Goal: Information Seeking & Learning: Learn about a topic

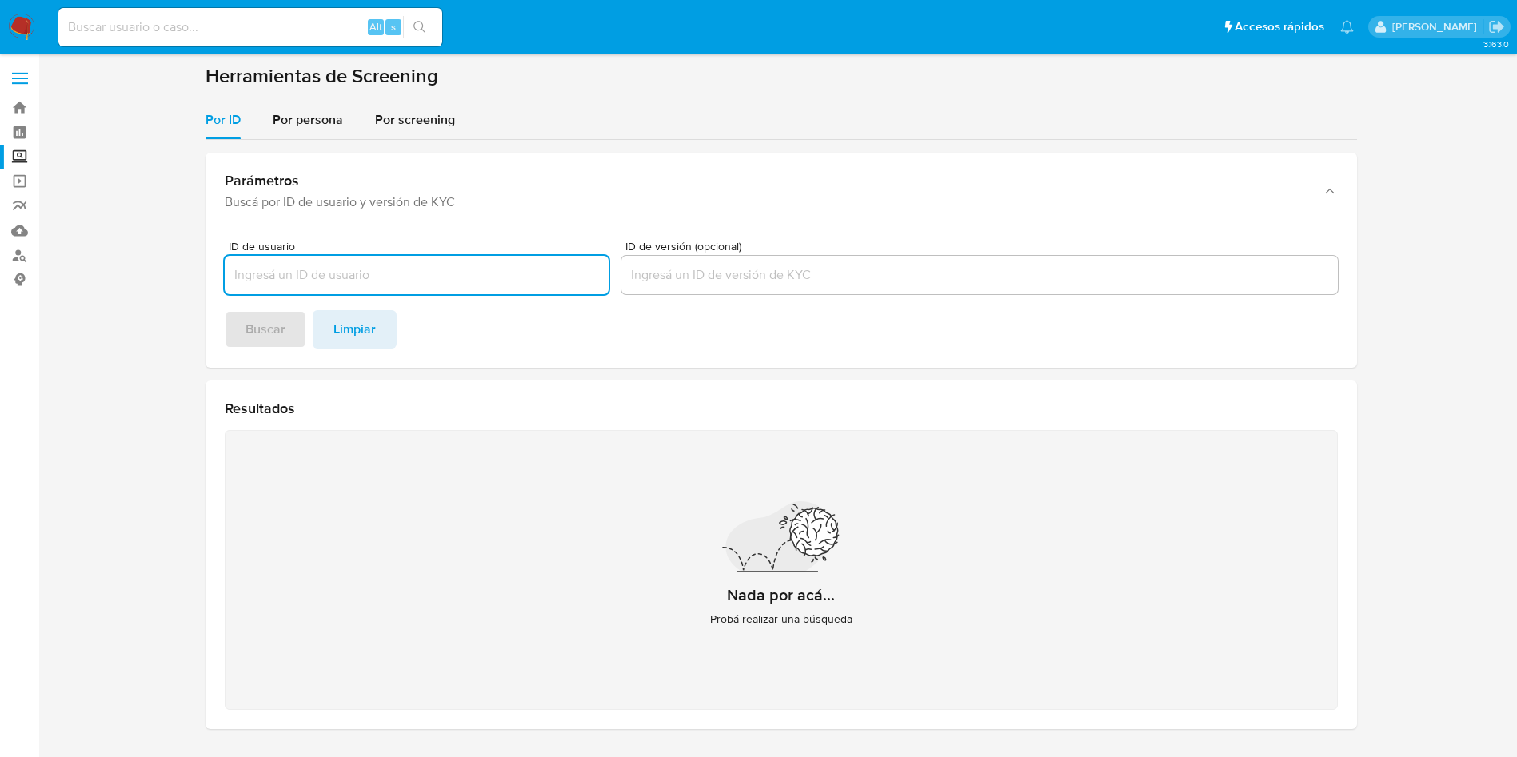
click at [260, 32] on input at bounding box center [250, 27] width 384 height 21
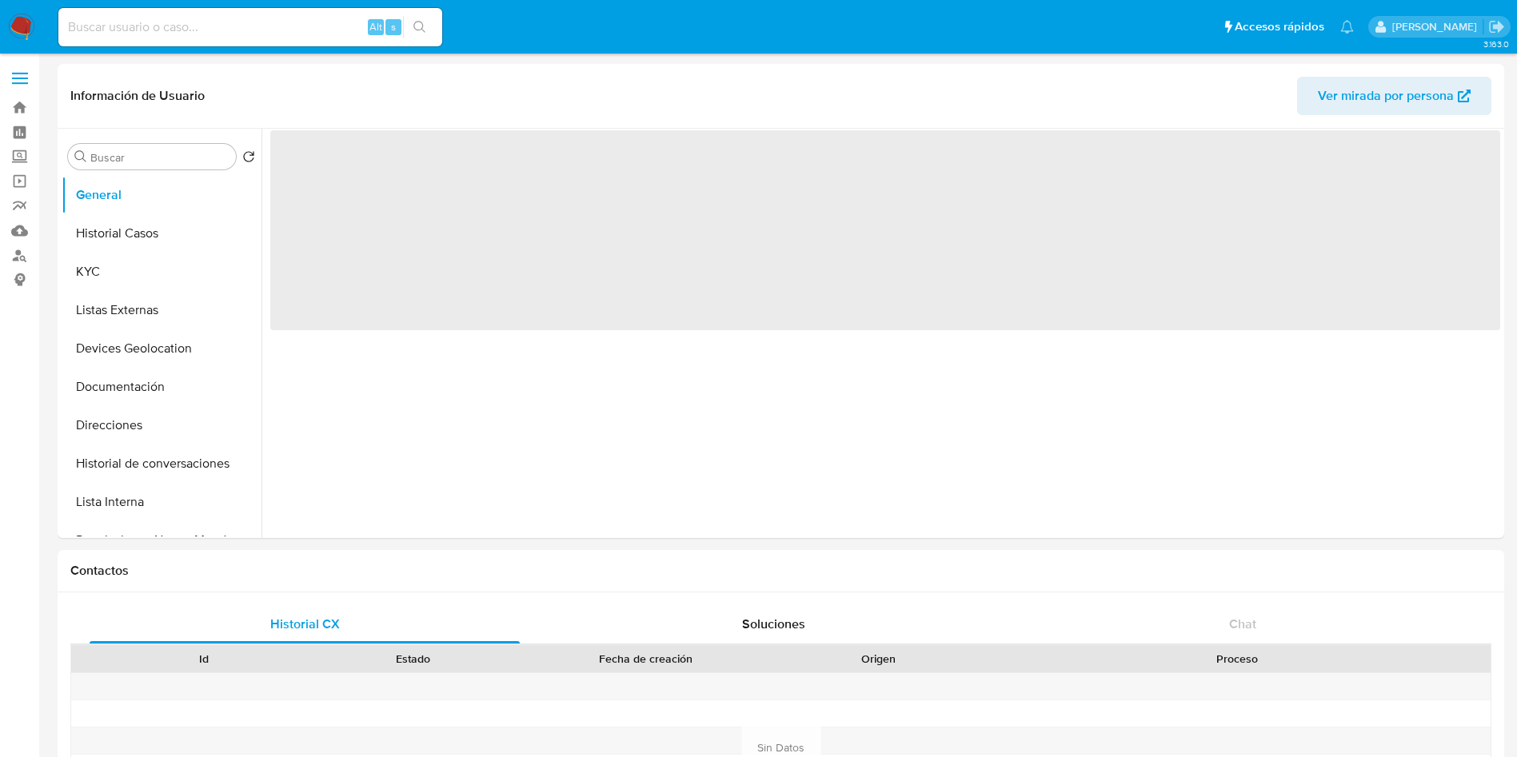
click at [186, 38] on div "Alt s" at bounding box center [250, 27] width 384 height 38
click at [191, 23] on input at bounding box center [250, 27] width 384 height 21
select select "10"
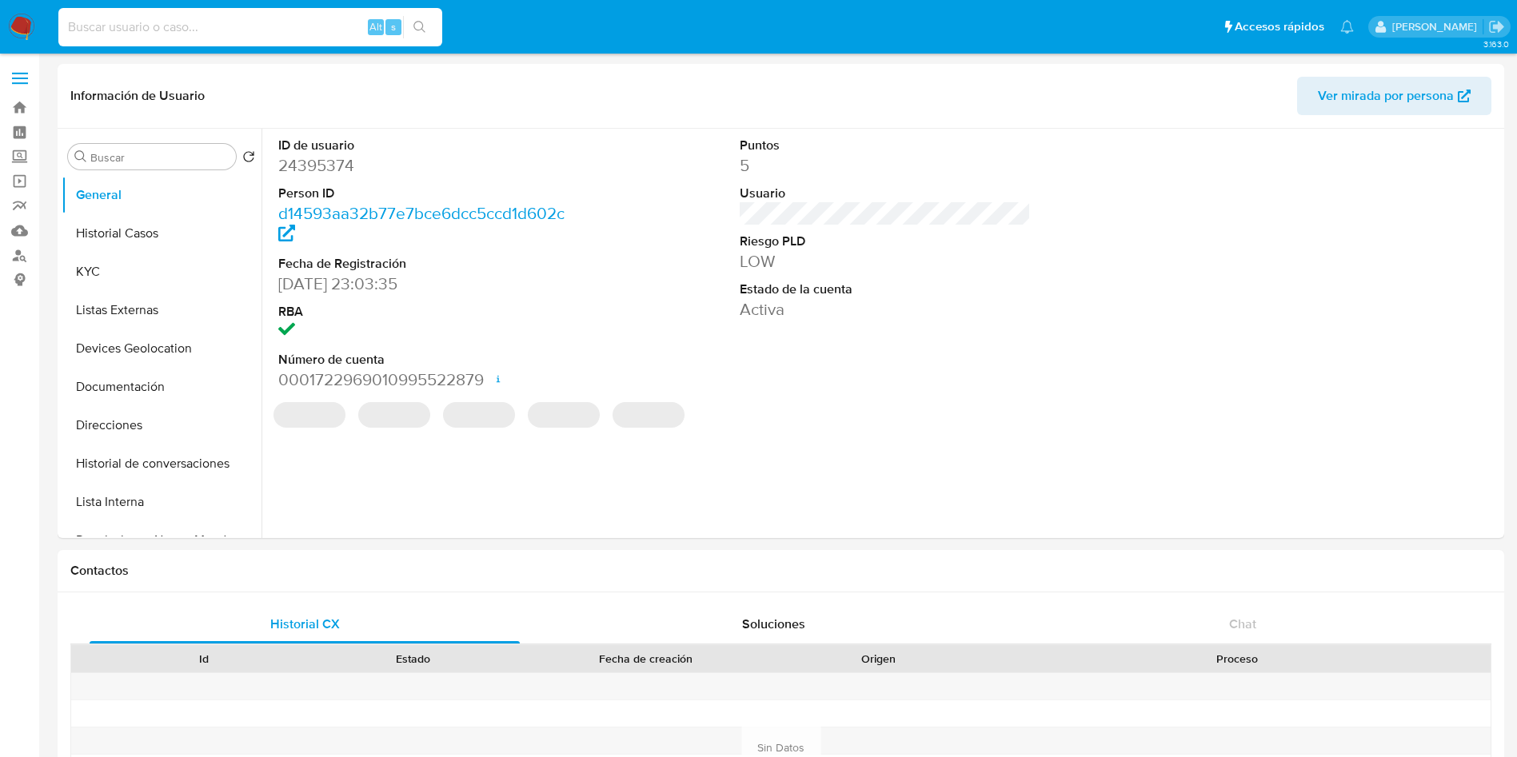
paste input "24395374"
type input "24395374"
click at [1102, 500] on div "ID de usuario 24395374 Person ID d14593aa32b77e7bce6dcc5ccd1d602c Fecha de Regi…" at bounding box center [880, 333] width 1239 height 409
click at [697, 459] on div "ID de usuario 24395374 Person ID d14593aa32b77e7bce6dcc5ccd1d602c Fecha de Regi…" at bounding box center [880, 333] width 1239 height 409
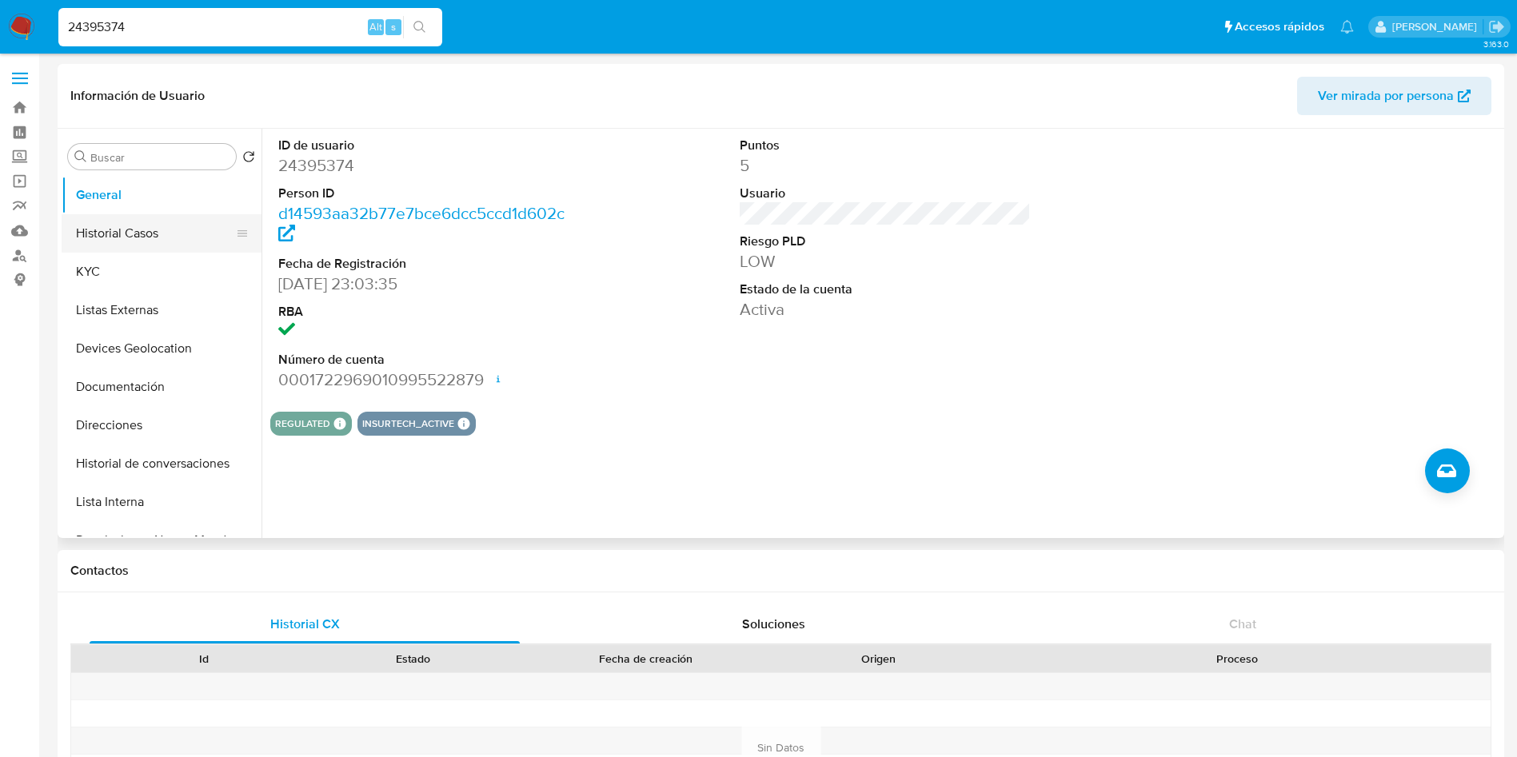
click at [102, 231] on button "Historial Casos" at bounding box center [155, 233] width 187 height 38
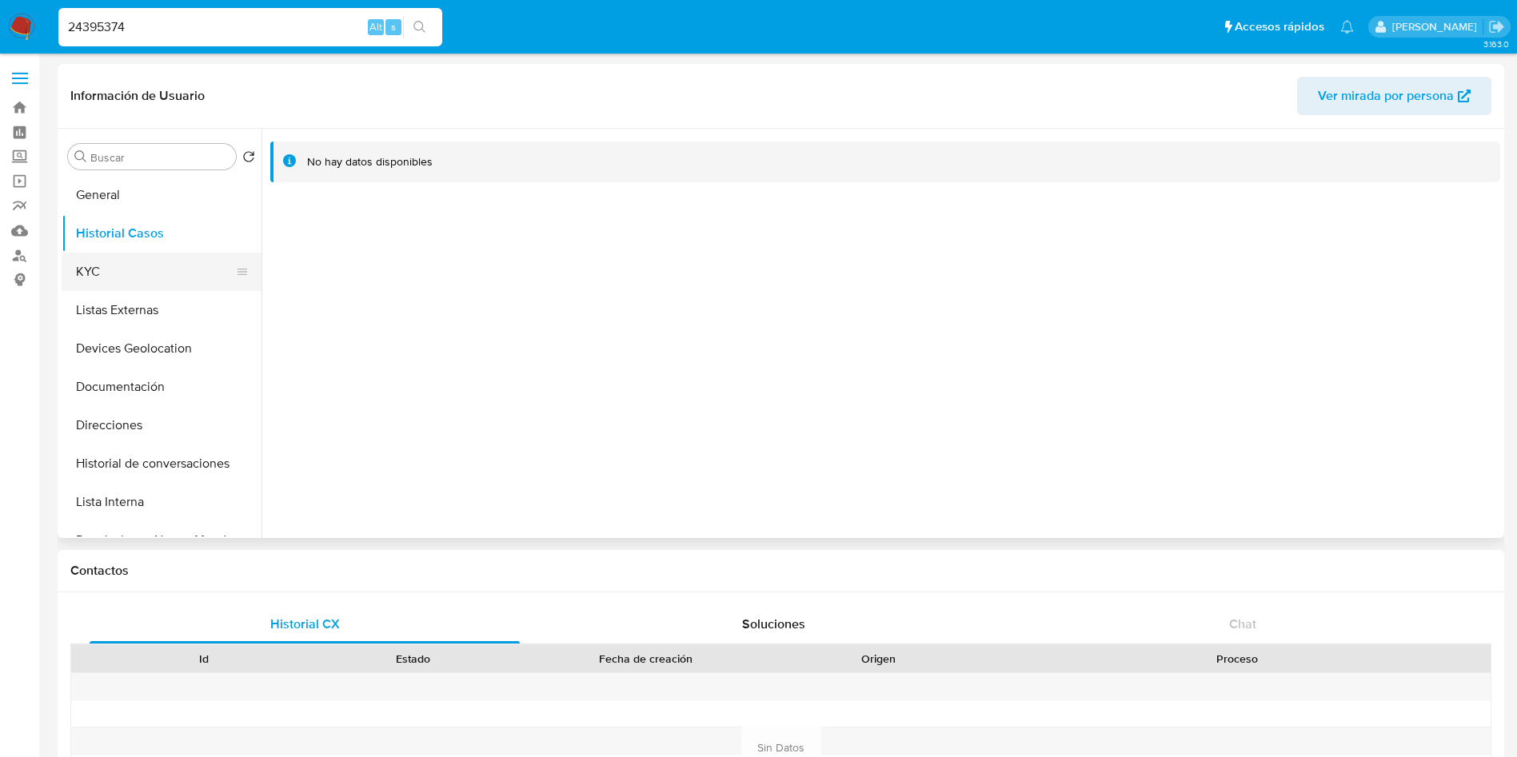
click at [136, 278] on button "KYC" at bounding box center [155, 272] width 187 height 38
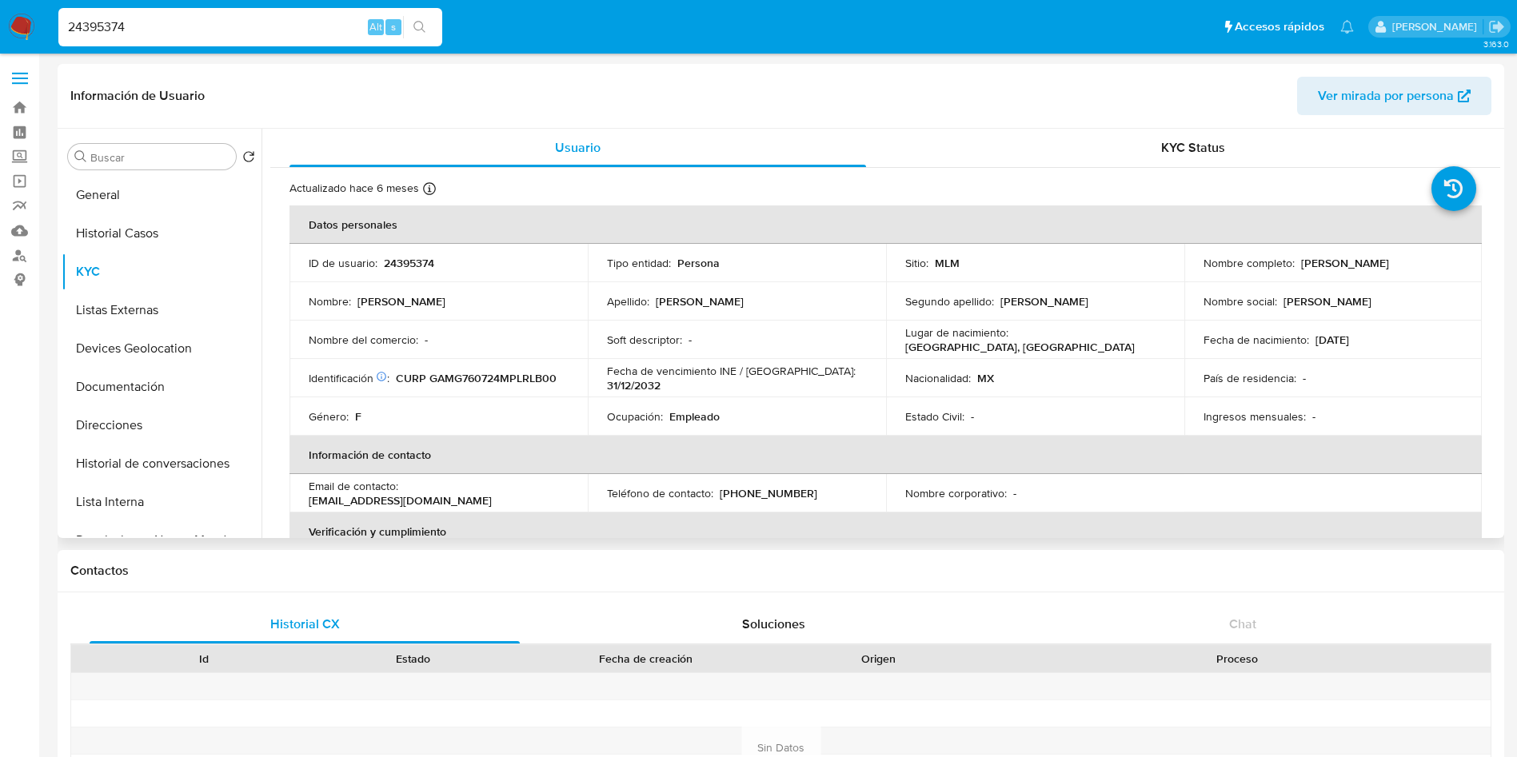
drag, startPoint x: 1311, startPoint y: 341, endPoint x: 1369, endPoint y: 341, distance: 57.6
click at [1369, 341] on div "Fecha de nacimiento : [DEMOGRAPHIC_DATA]" at bounding box center [1334, 340] width 260 height 14
copy p "[DATE]"
click at [705, 415] on p "Empleado" at bounding box center [694, 416] width 50 height 14
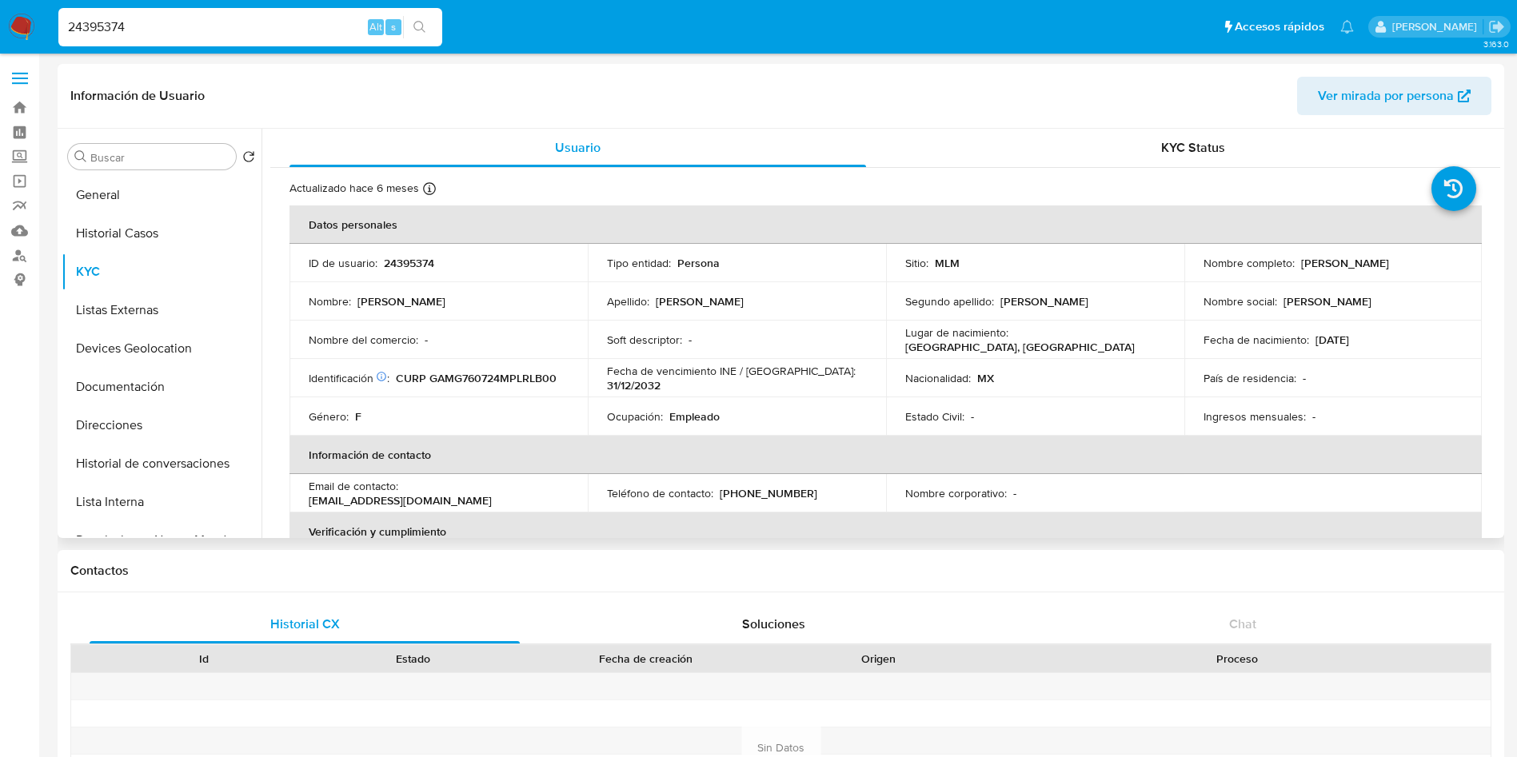
click at [464, 369] on td "Identificación CIC: 227925832 : CURP GAMG760724MPLRLB00" at bounding box center [438, 378] width 298 height 38
click at [473, 384] on p "CURP GAMG760724MPLRLB00" at bounding box center [476, 378] width 161 height 14
copy p "GAMG760724MPLRLB00"
click at [147, 179] on button "General" at bounding box center [155, 195] width 187 height 38
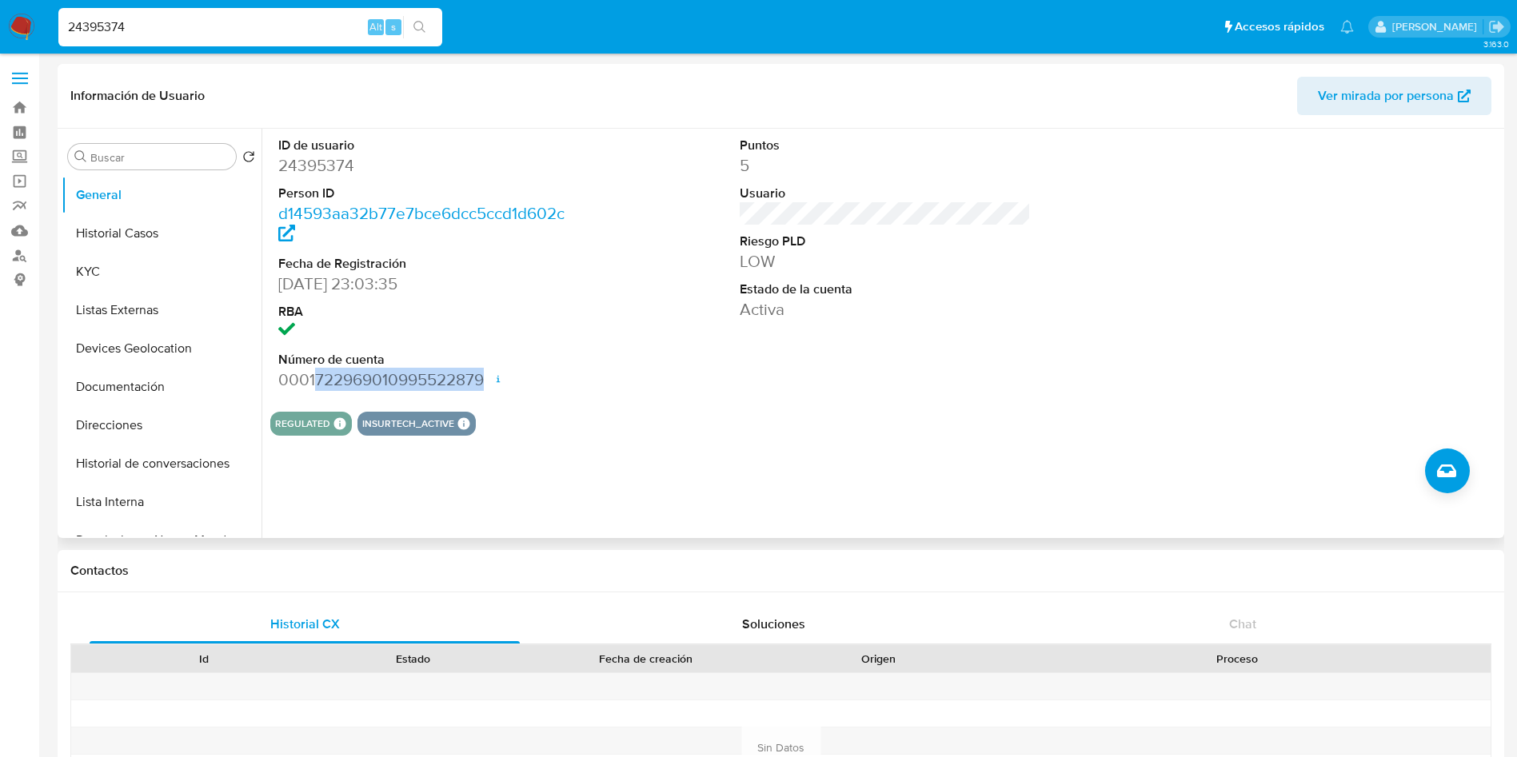
drag, startPoint x: 315, startPoint y: 378, endPoint x: 482, endPoint y: 379, distance: 167.1
click at [482, 379] on dd "0001722969010995522879 Fecha de apertura [DATE] 16:46 Estado ACTIVE" at bounding box center [424, 380] width 292 height 22
copy dd "722969010995522879"
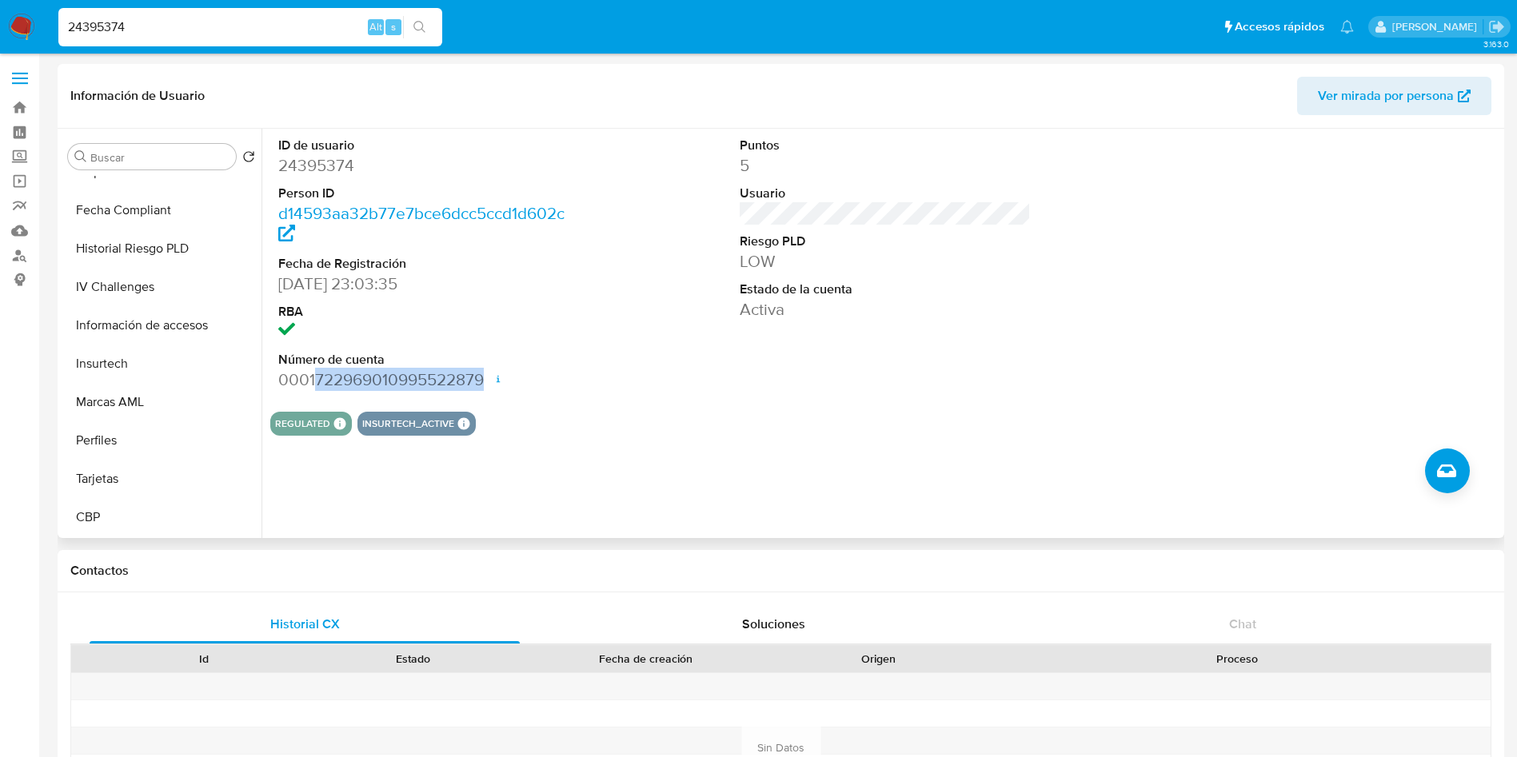
scroll to position [684, 0]
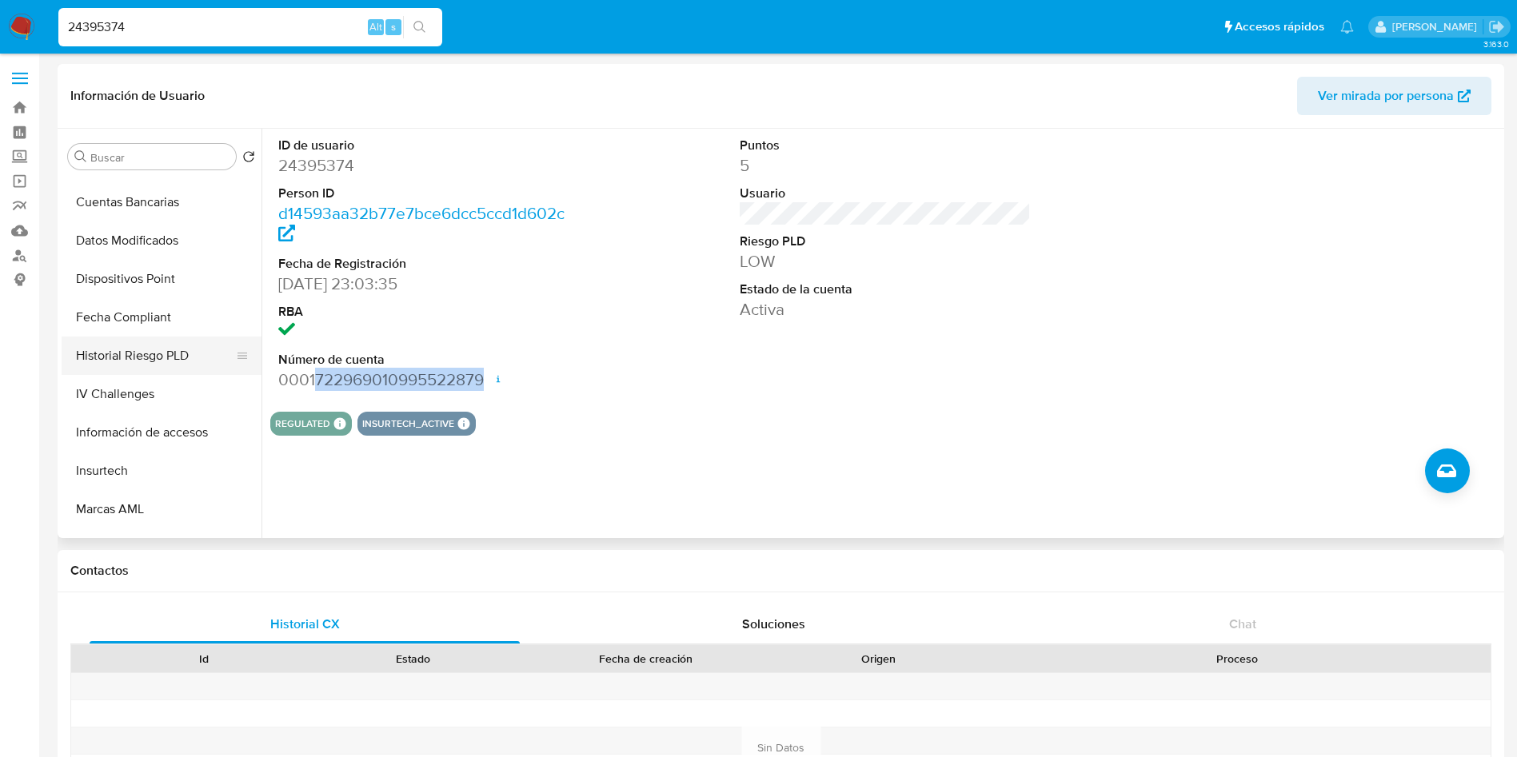
click at [132, 347] on button "Historial Riesgo PLD" at bounding box center [155, 356] width 187 height 38
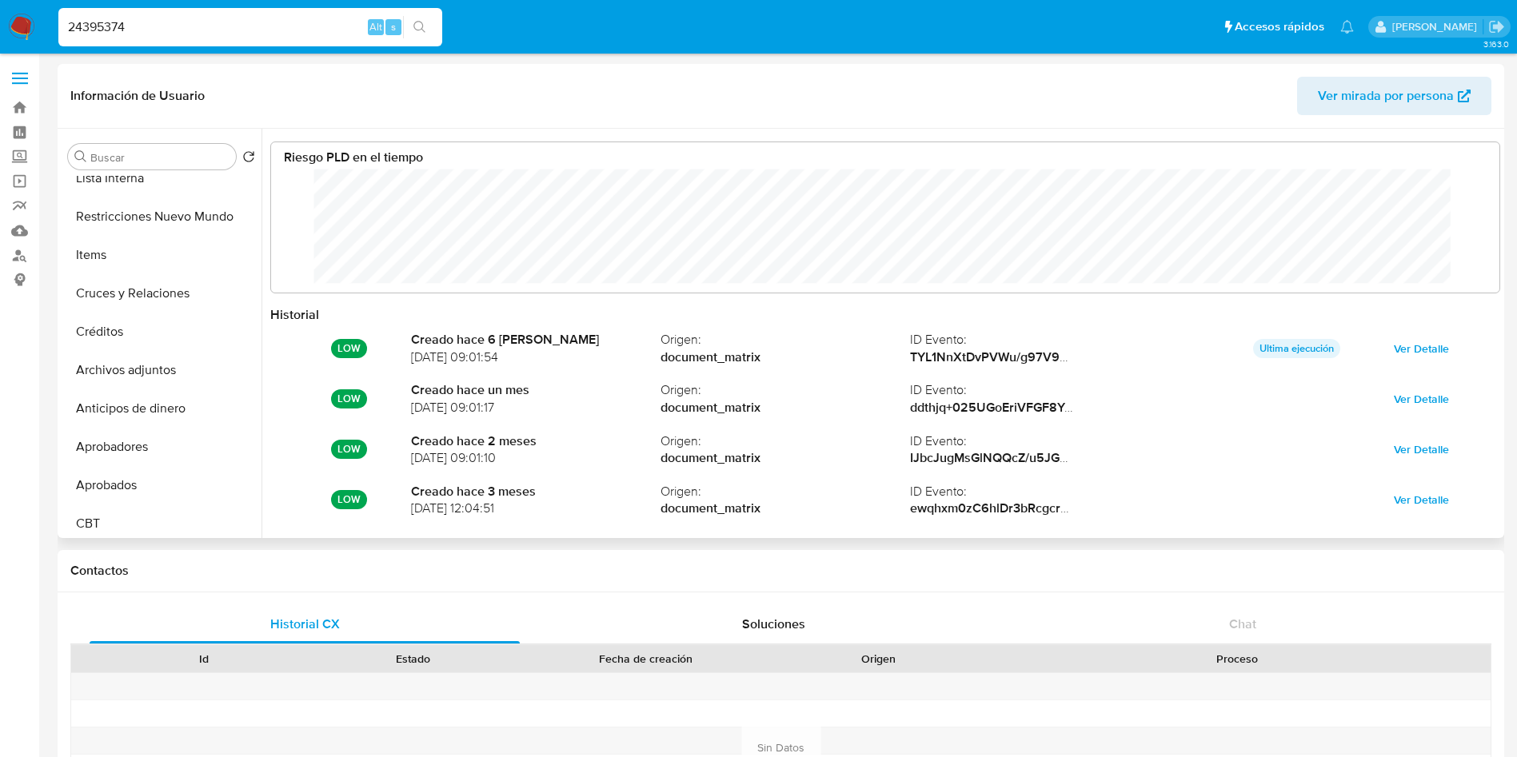
scroll to position [0, 0]
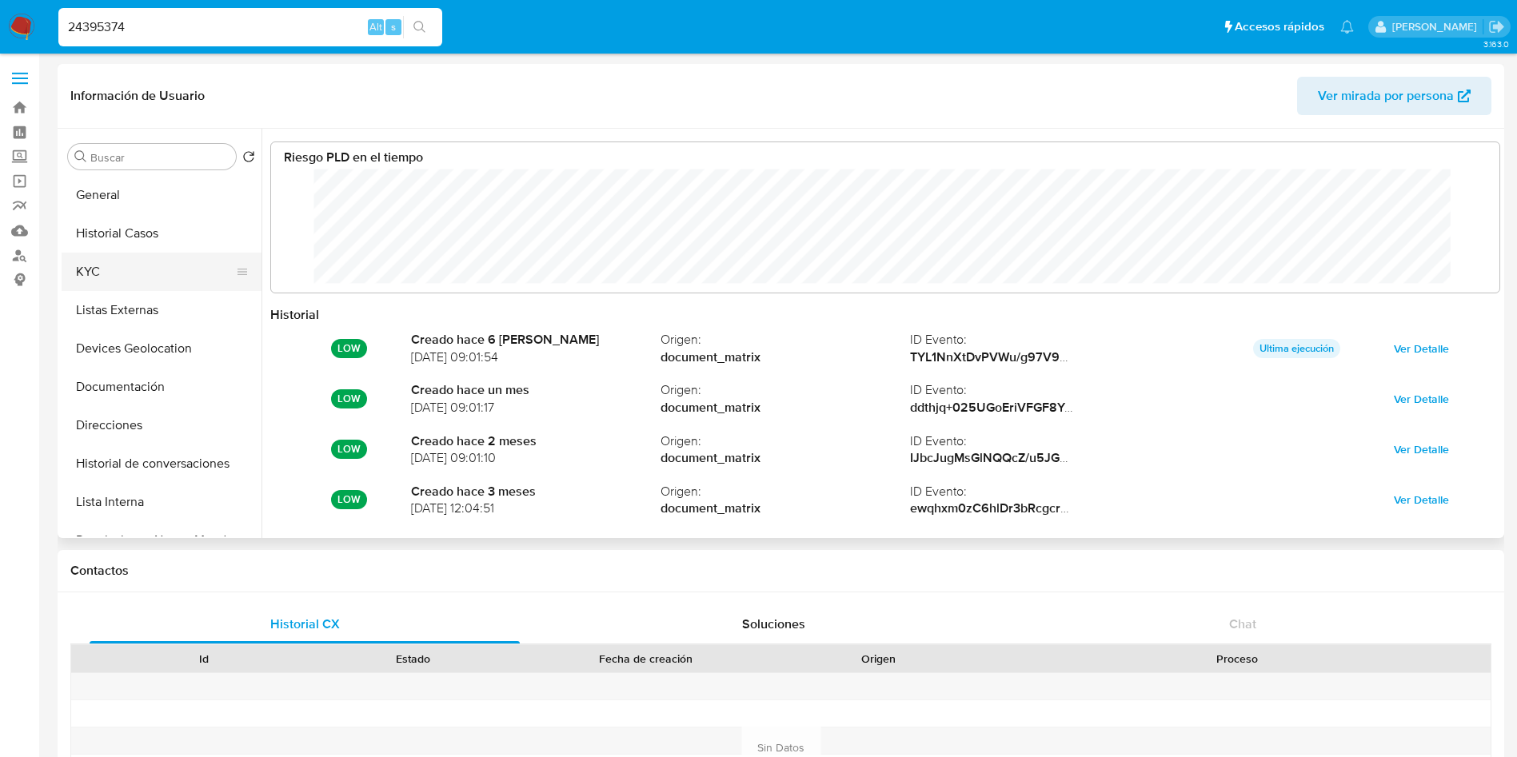
click at [134, 285] on button "KYC" at bounding box center [155, 272] width 187 height 38
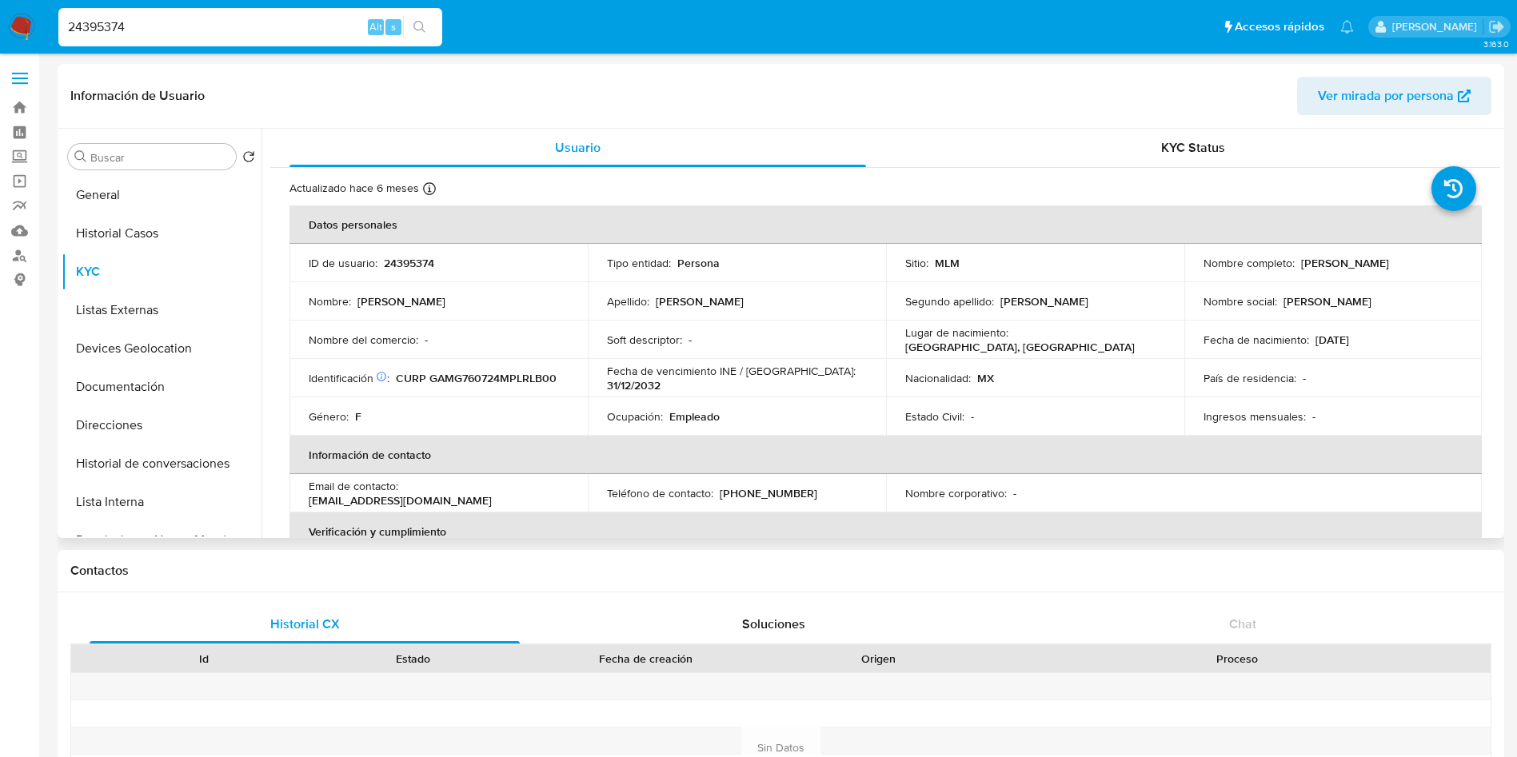
click at [784, 439] on th "Información de contacto" at bounding box center [885, 455] width 1192 height 38
drag, startPoint x: 805, startPoint y: 498, endPoint x: 721, endPoint y: 493, distance: 85.0
click at [721, 493] on div "Teléfono de contacto : [PHONE_NUMBER]" at bounding box center [737, 493] width 260 height 14
copy p "222) 3243201"
drag, startPoint x: 519, startPoint y: 489, endPoint x: 404, endPoint y: 496, distance: 115.3
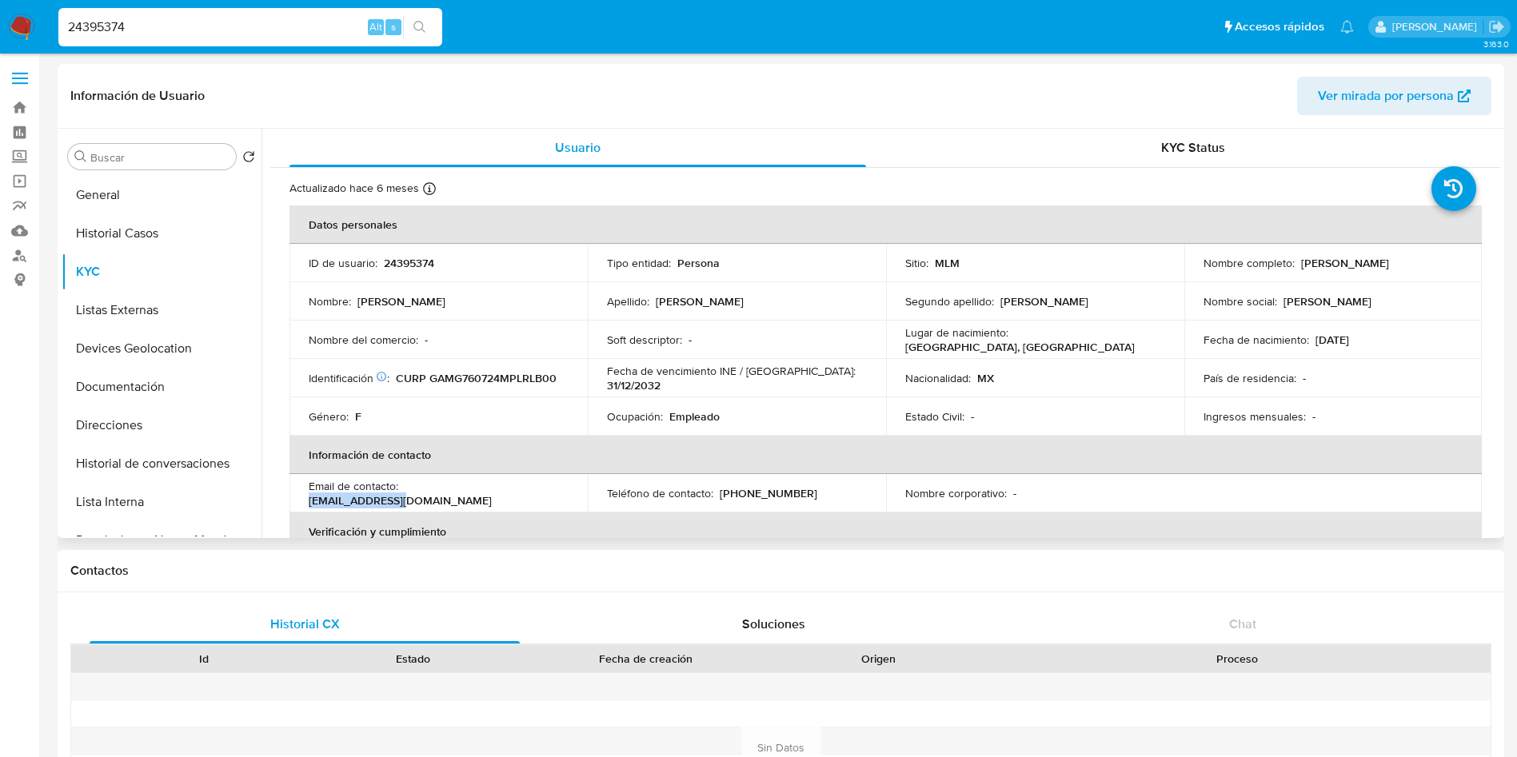
click at [404, 496] on div "Email de contacto : [EMAIL_ADDRESS][DOMAIN_NAME]" at bounding box center [439, 493] width 260 height 29
copy p "[EMAIL_ADDRESS][DOMAIN_NAME]"
click at [1034, 356] on td "Lugar de nacimiento : [GEOGRAPHIC_DATA], [GEOGRAPHIC_DATA]" at bounding box center [1035, 340] width 298 height 38
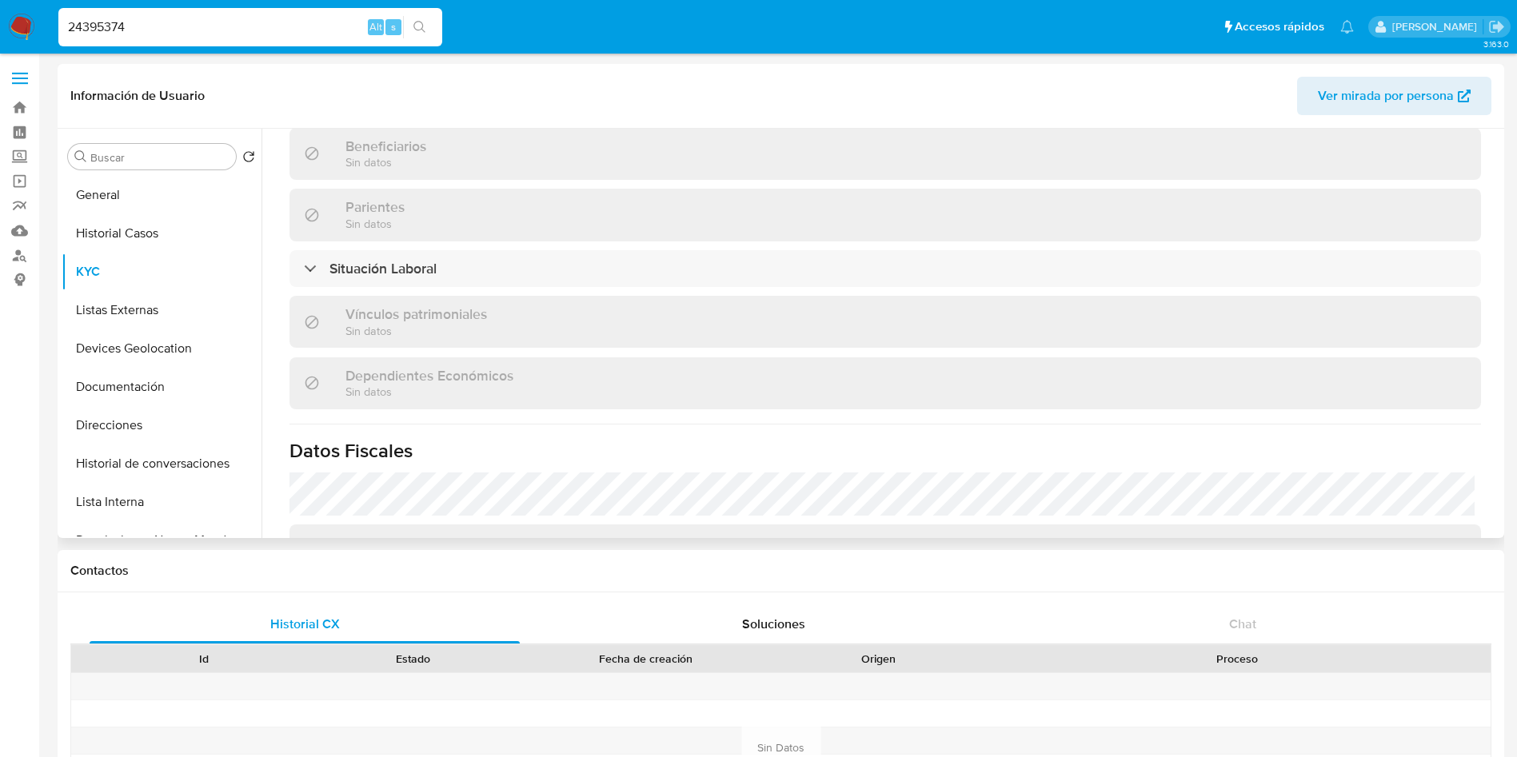
scroll to position [759, 0]
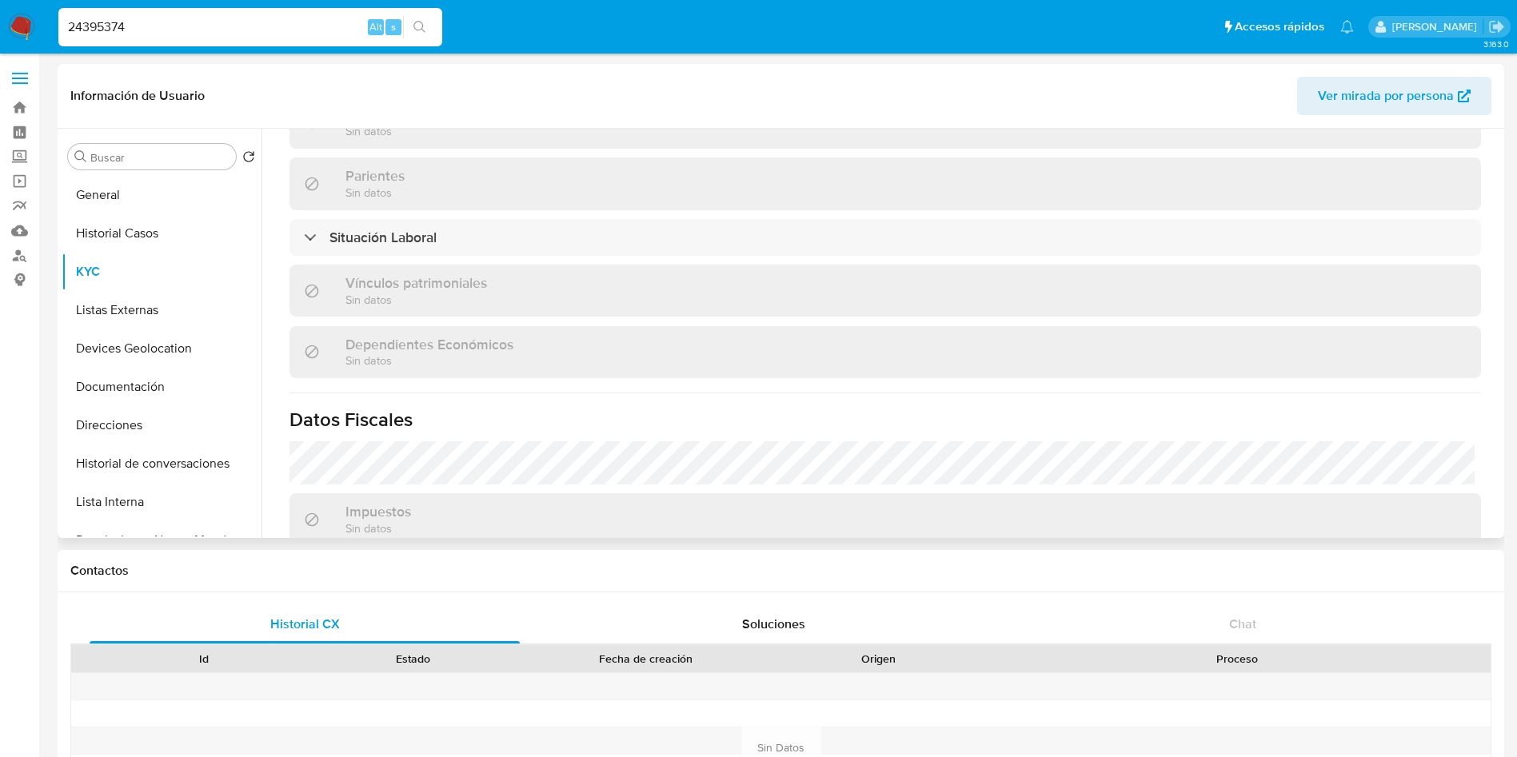
click at [613, 266] on div "Vínculos patrimoniales Sin datos" at bounding box center [885, 291] width 1192 height 52
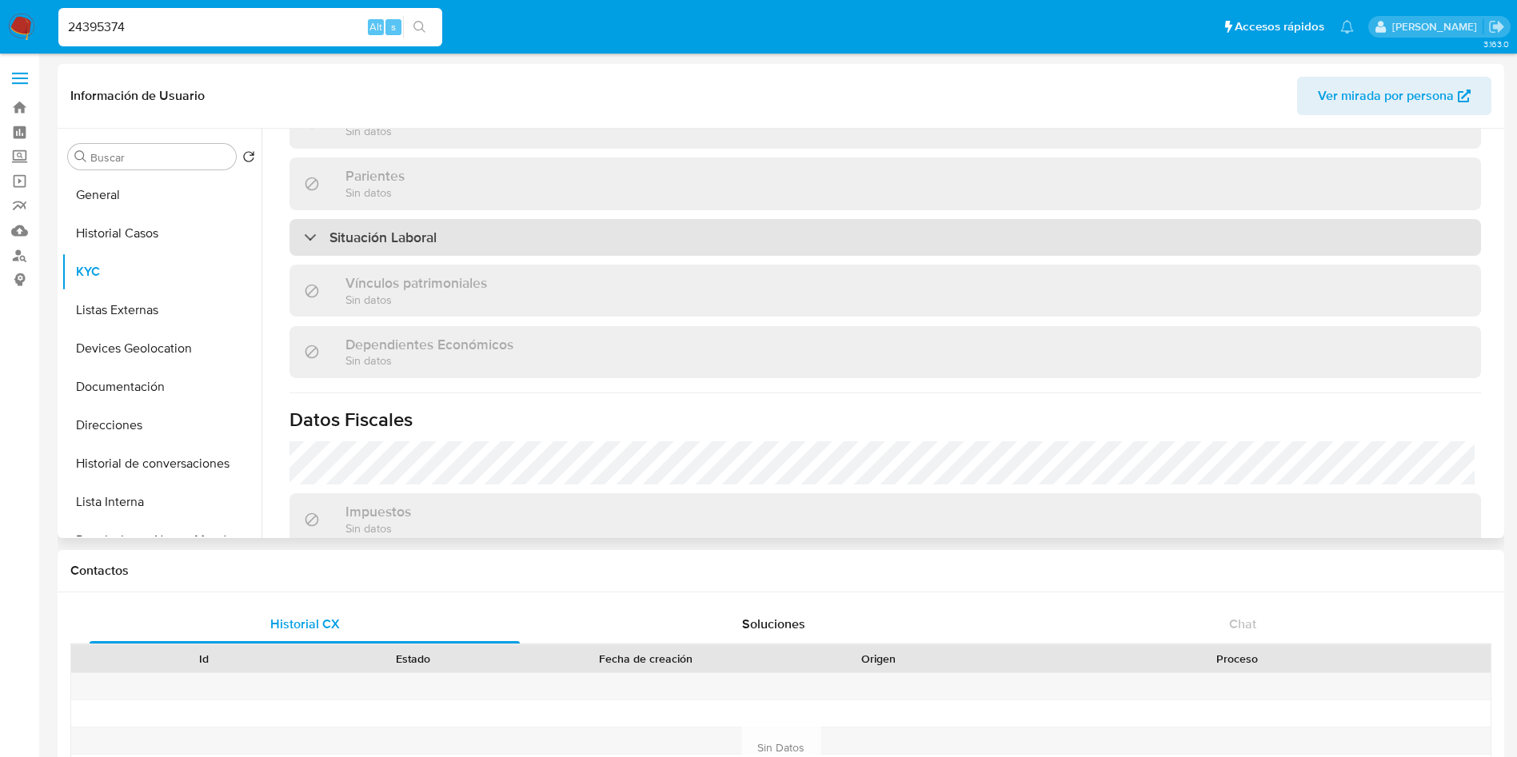
click at [621, 243] on div "Situación Laboral" at bounding box center [885, 237] width 1192 height 37
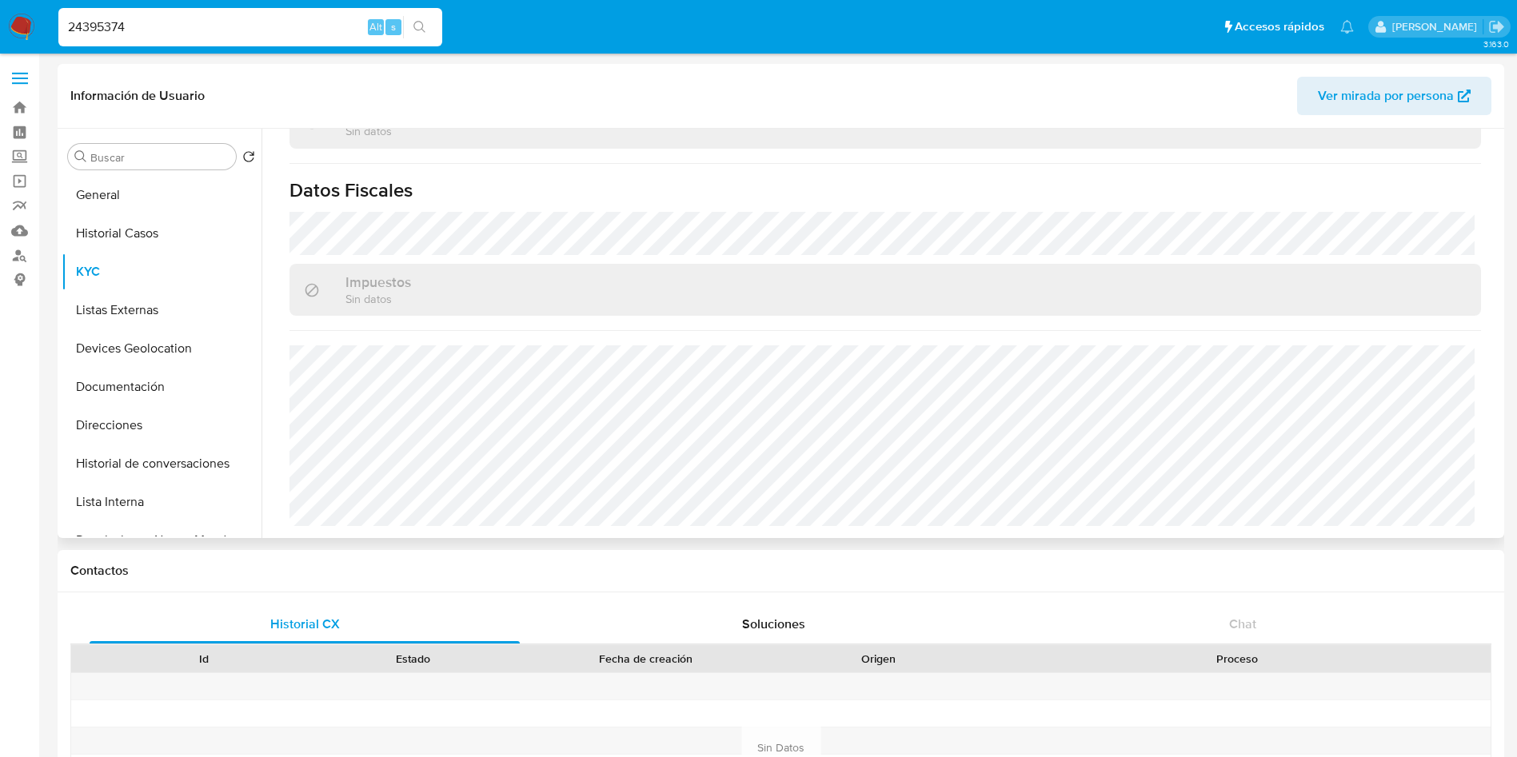
scroll to position [1221, 0]
click at [90, 293] on button "Listas Externas" at bounding box center [155, 310] width 187 height 38
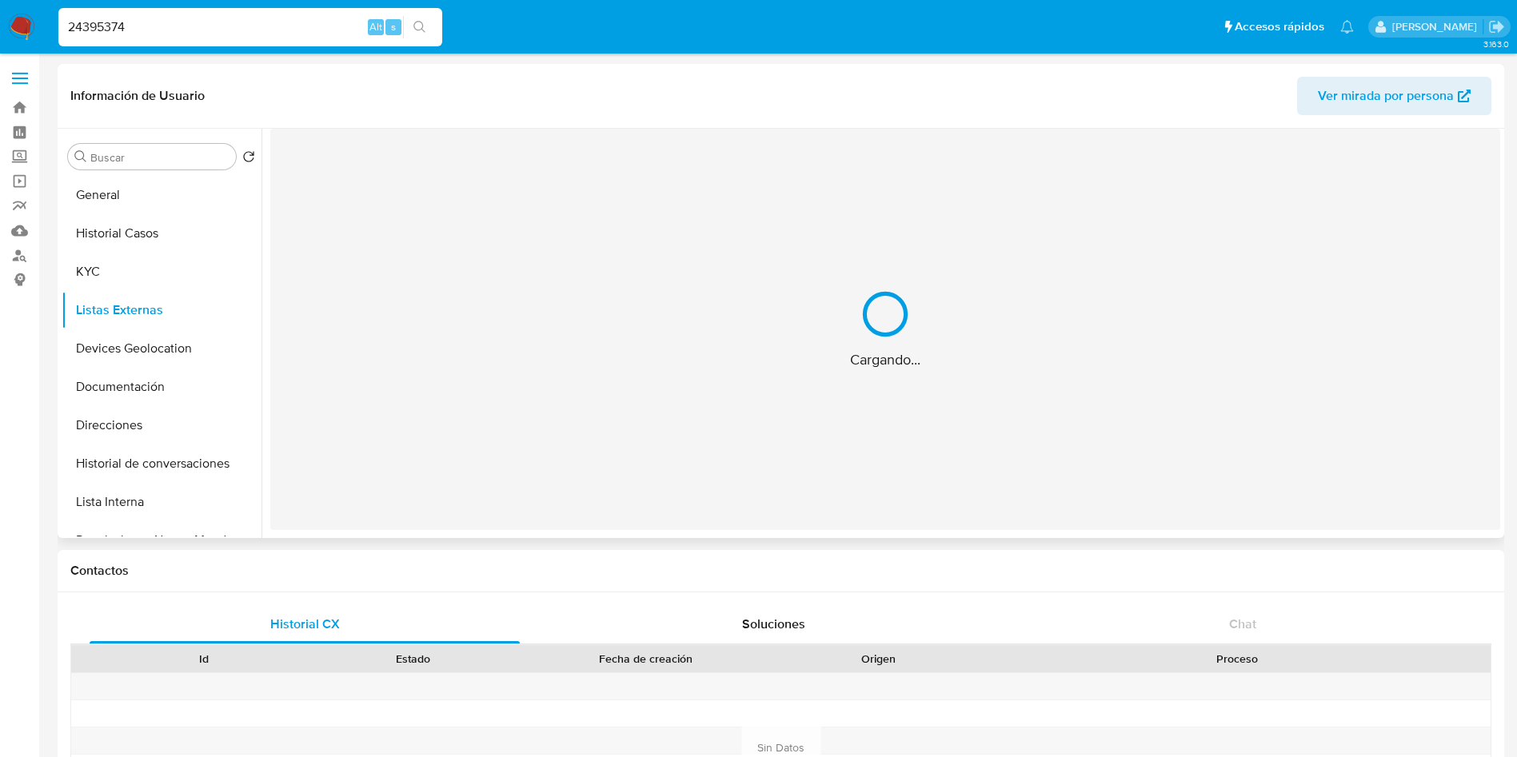
scroll to position [0, 0]
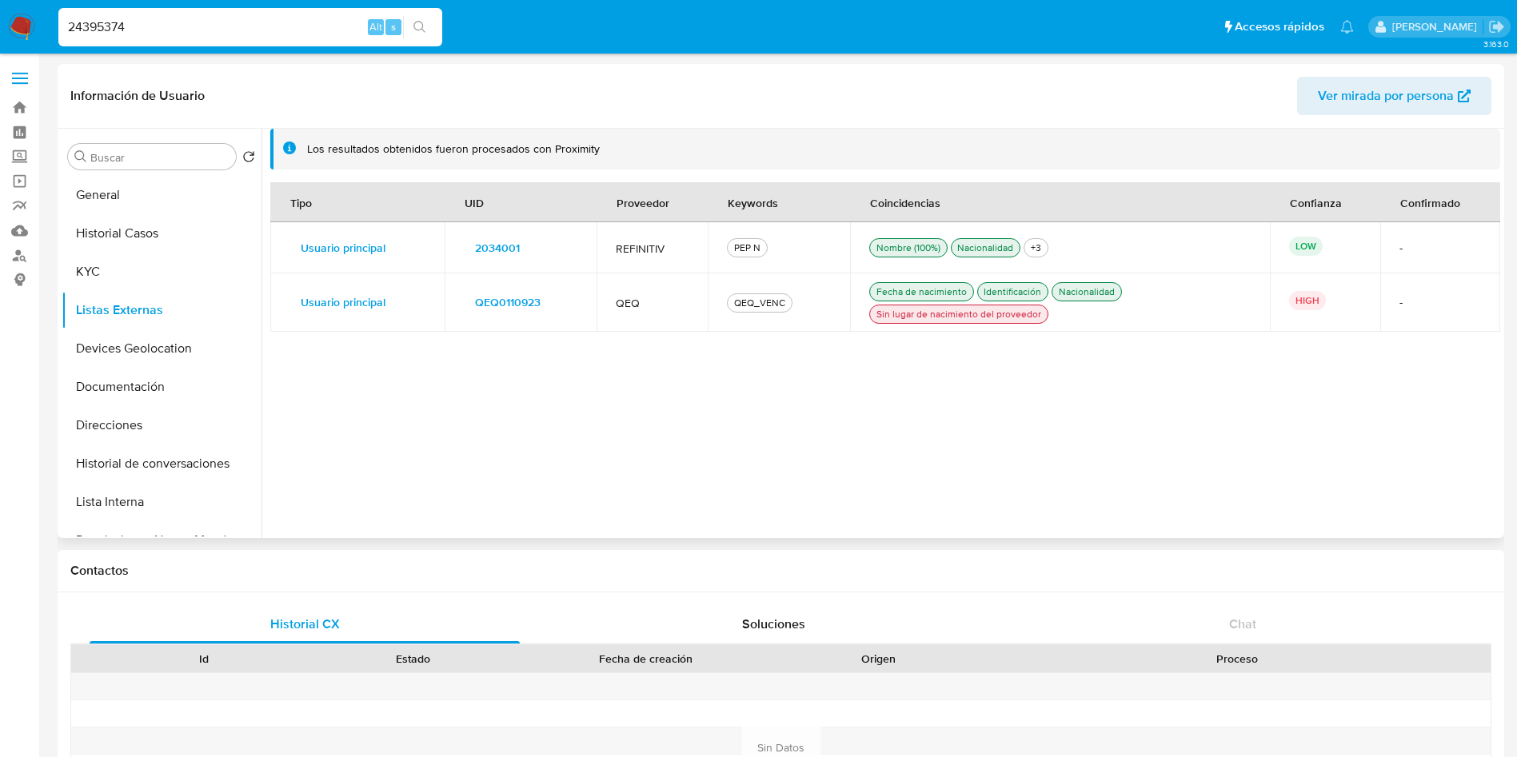
click at [516, 247] on span "2034001" at bounding box center [497, 248] width 45 height 22
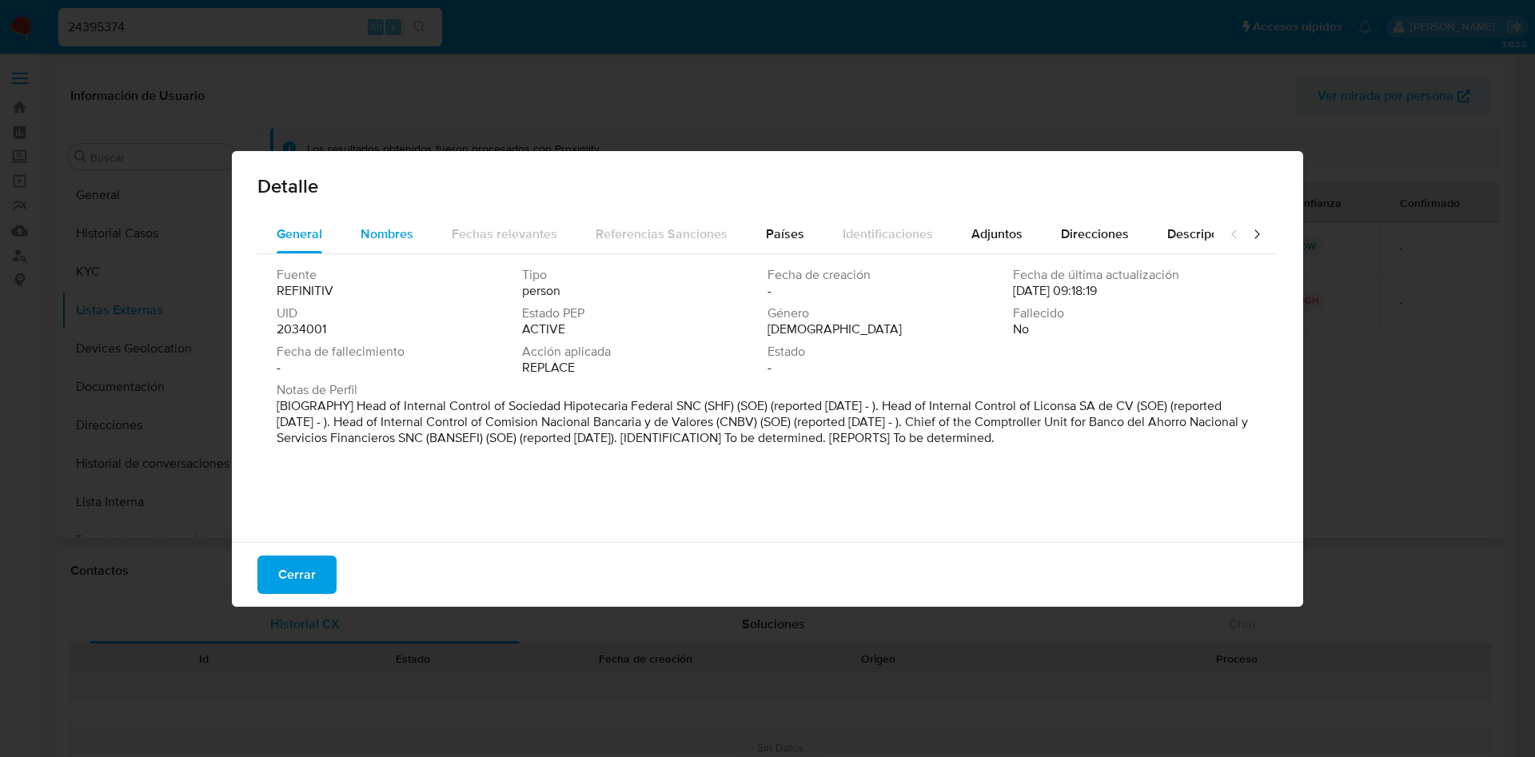
click at [401, 230] on span "Nombres" at bounding box center [387, 234] width 53 height 18
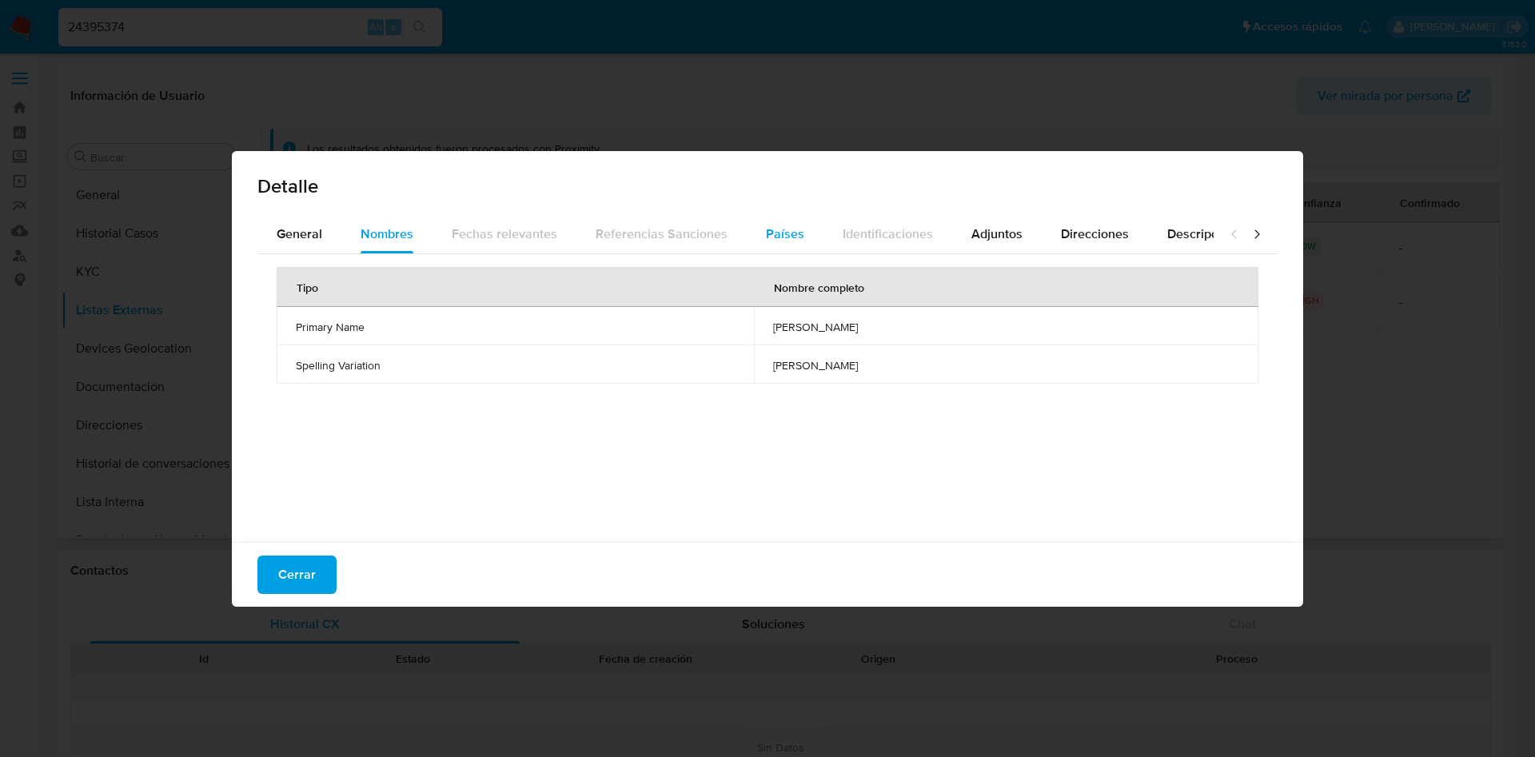
click at [787, 240] on span "Países" at bounding box center [785, 234] width 38 height 18
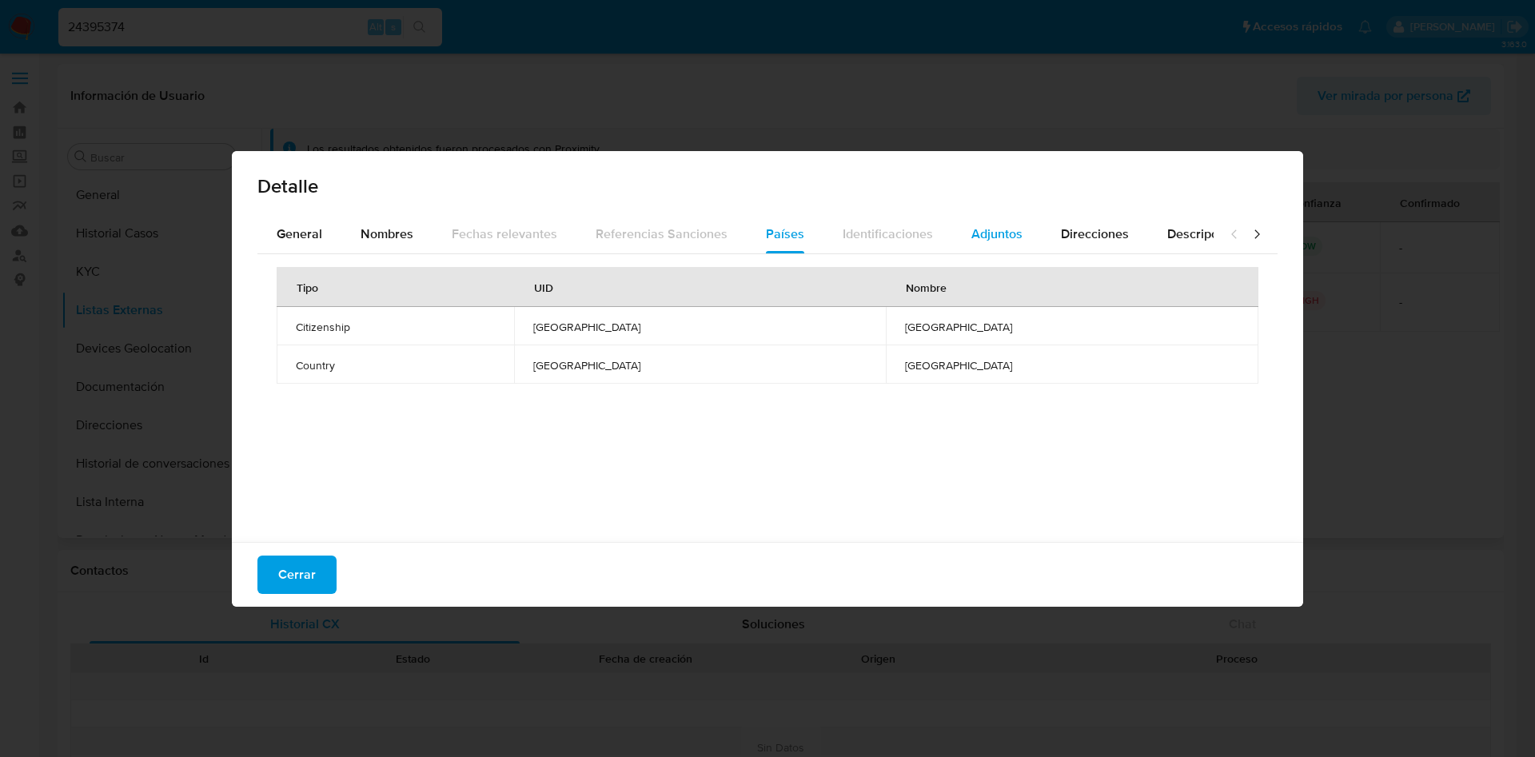
click at [973, 238] on span "Adjuntos" at bounding box center [997, 234] width 51 height 18
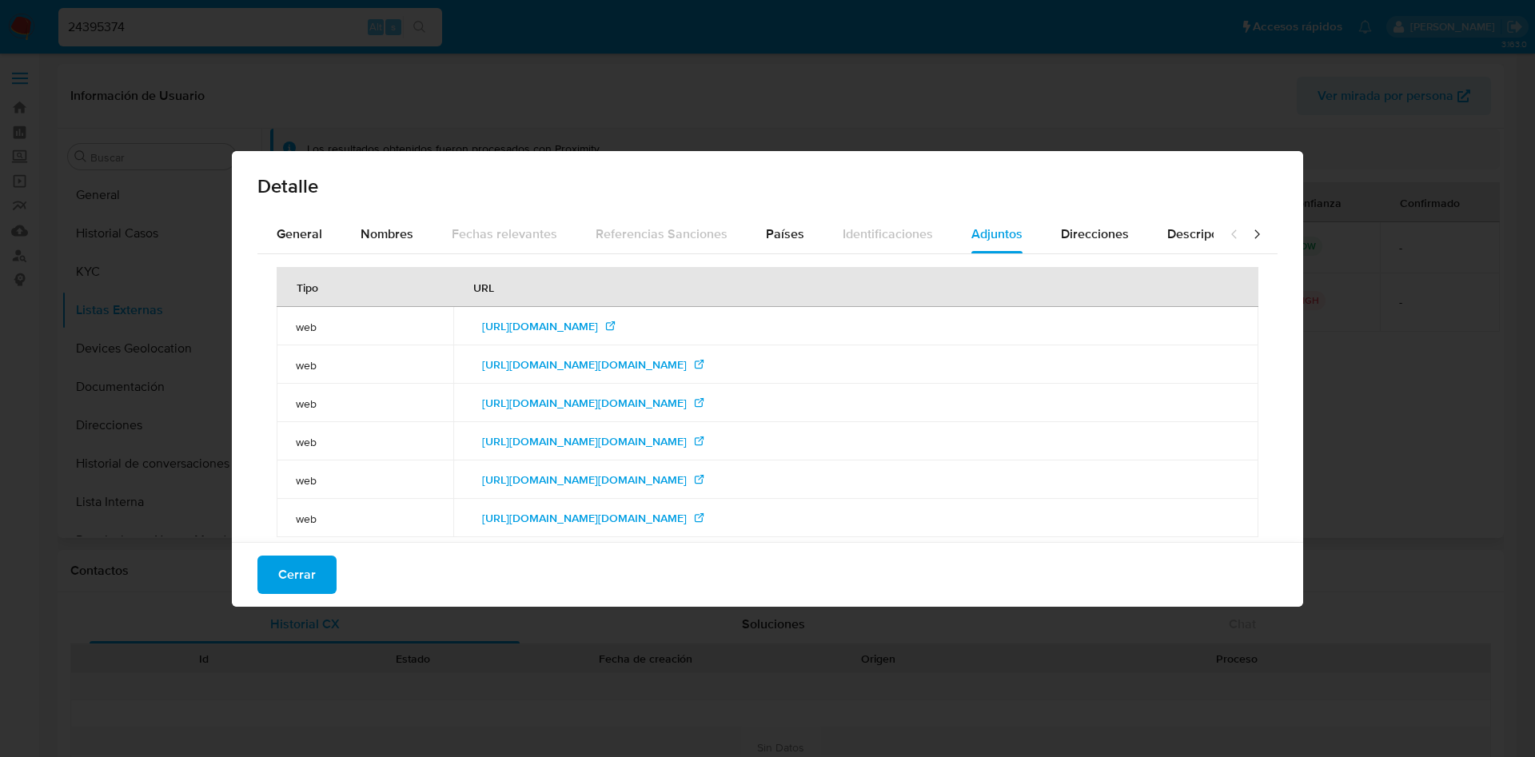
click at [321, 565] on button "Cerrar" at bounding box center [296, 575] width 79 height 38
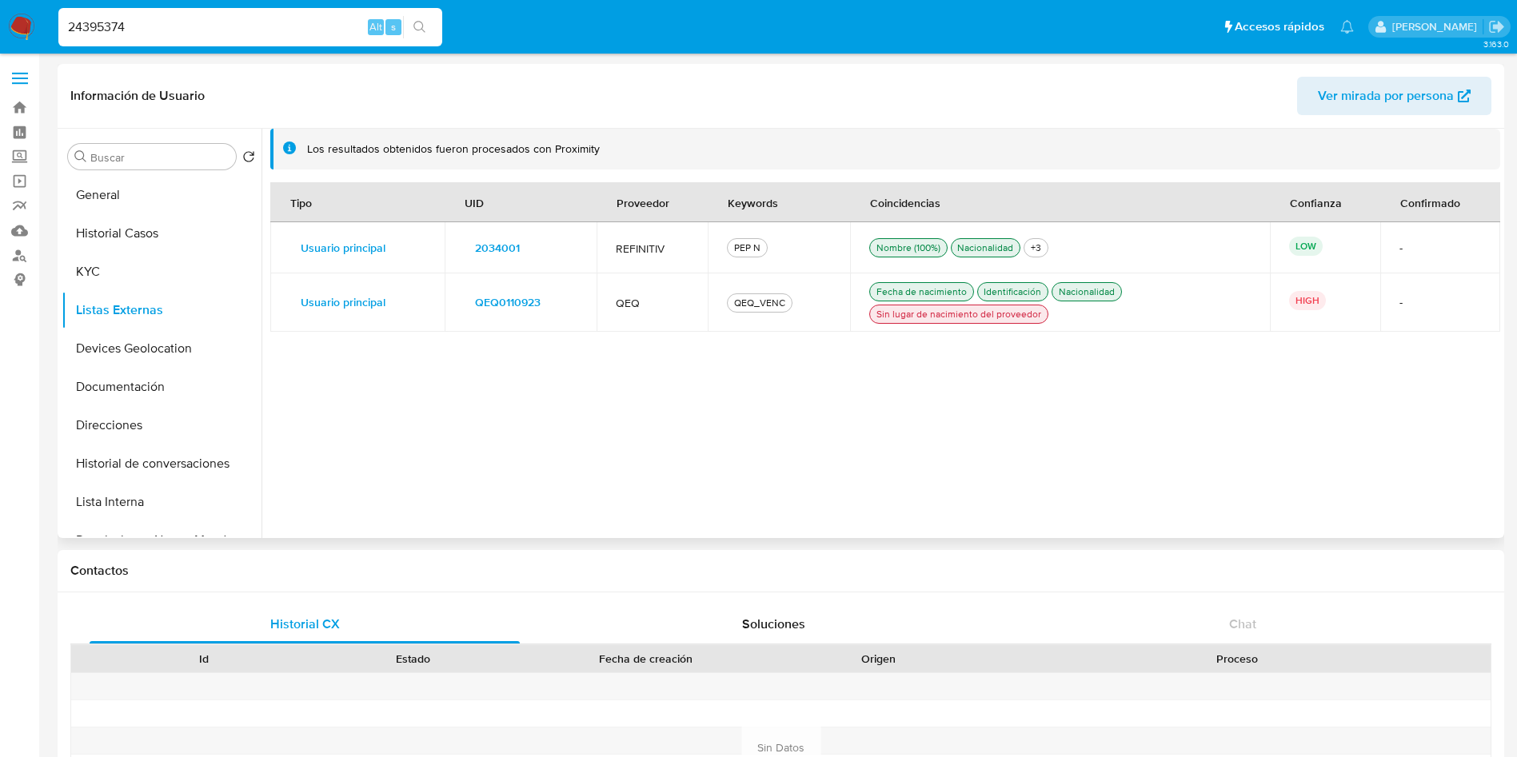
click at [517, 306] on span "QEQ0110923" at bounding box center [508, 302] width 66 height 22
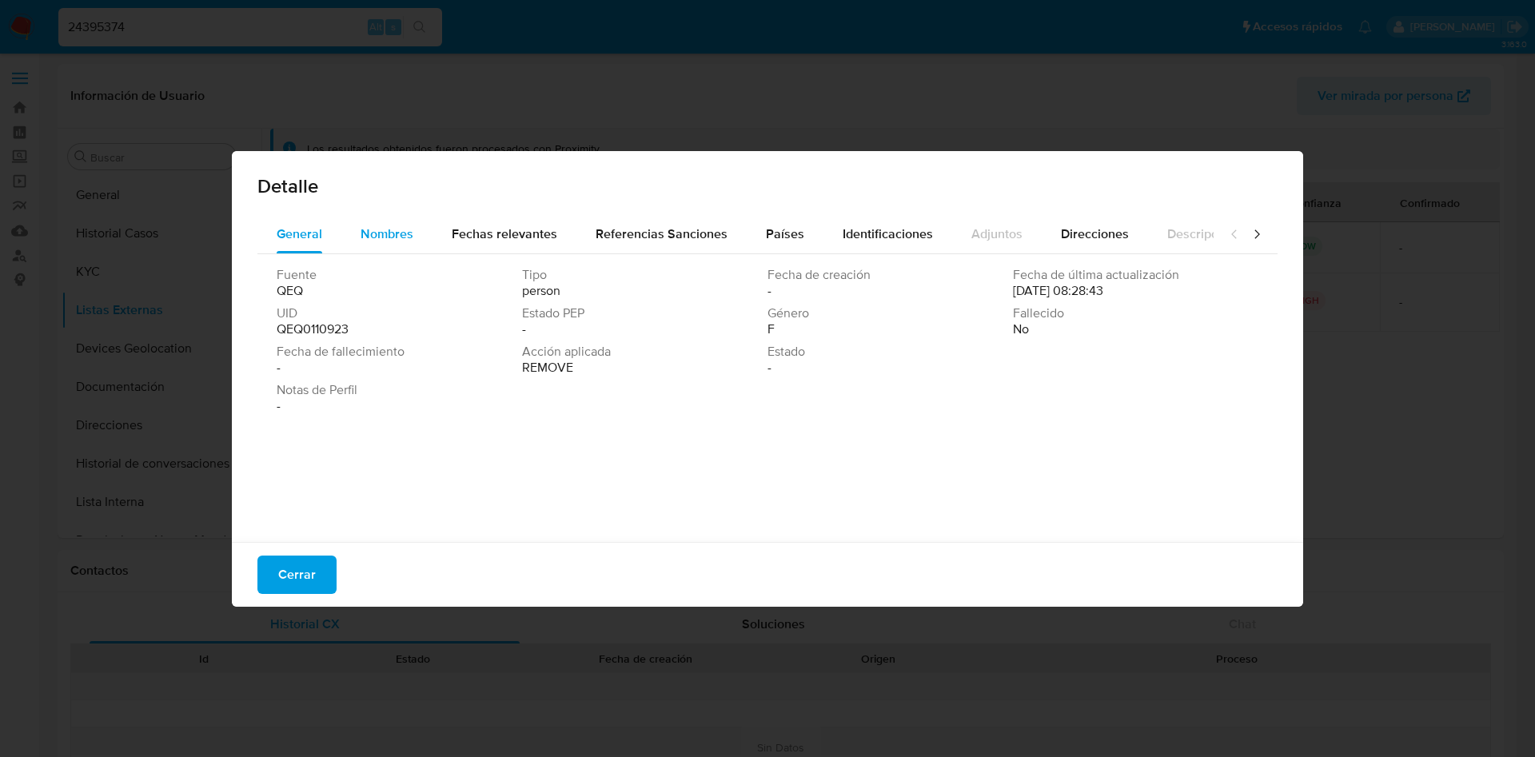
click at [412, 230] on span "Nombres" at bounding box center [387, 234] width 53 height 18
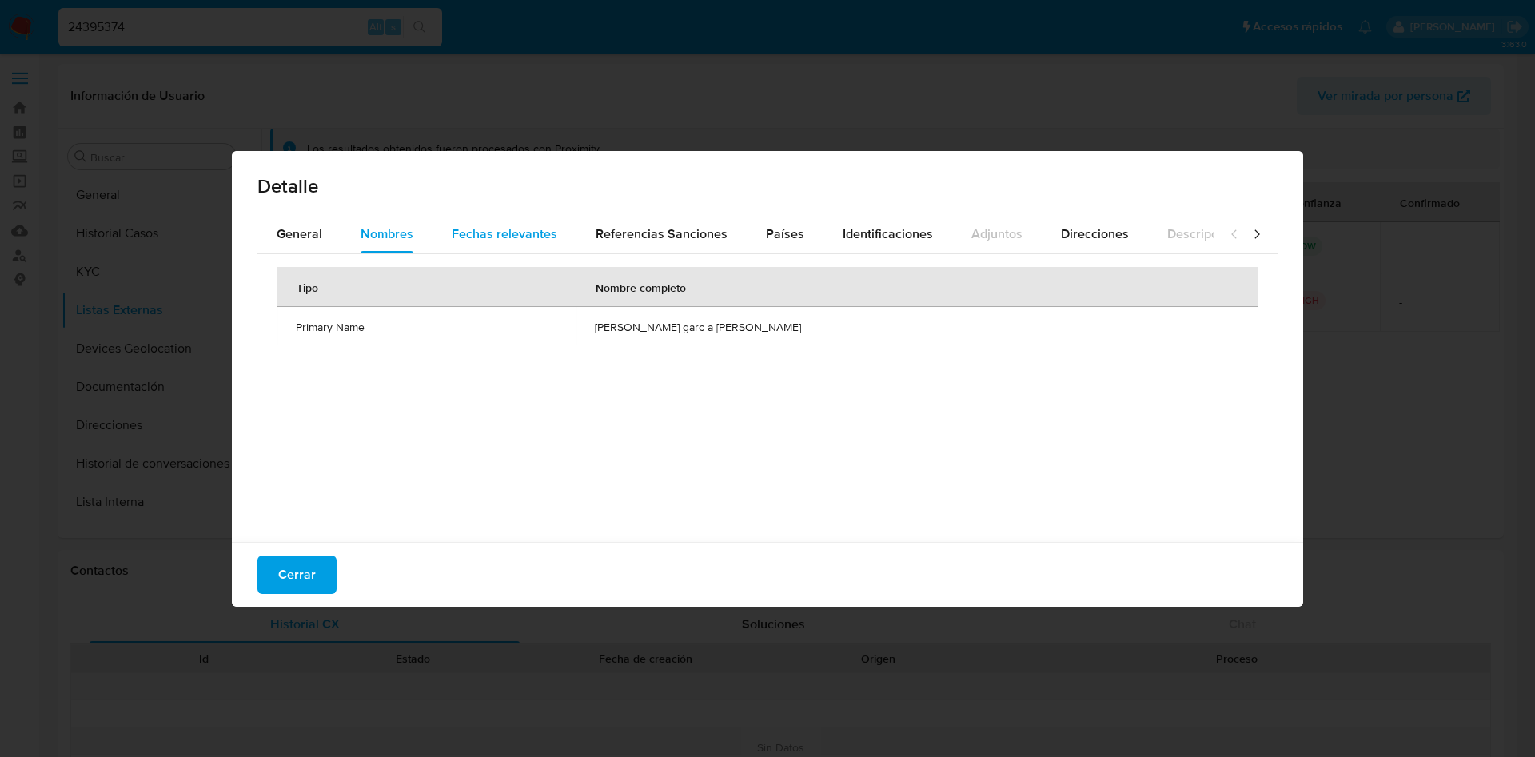
click at [524, 230] on span "Fechas relevantes" at bounding box center [505, 234] width 106 height 18
drag, startPoint x: 630, startPoint y: 232, endPoint x: 673, endPoint y: 238, distance: 42.8
click at [630, 233] on span "Referencias Sanciones" at bounding box center [662, 234] width 132 height 18
click at [806, 238] on button "Países" at bounding box center [785, 234] width 77 height 38
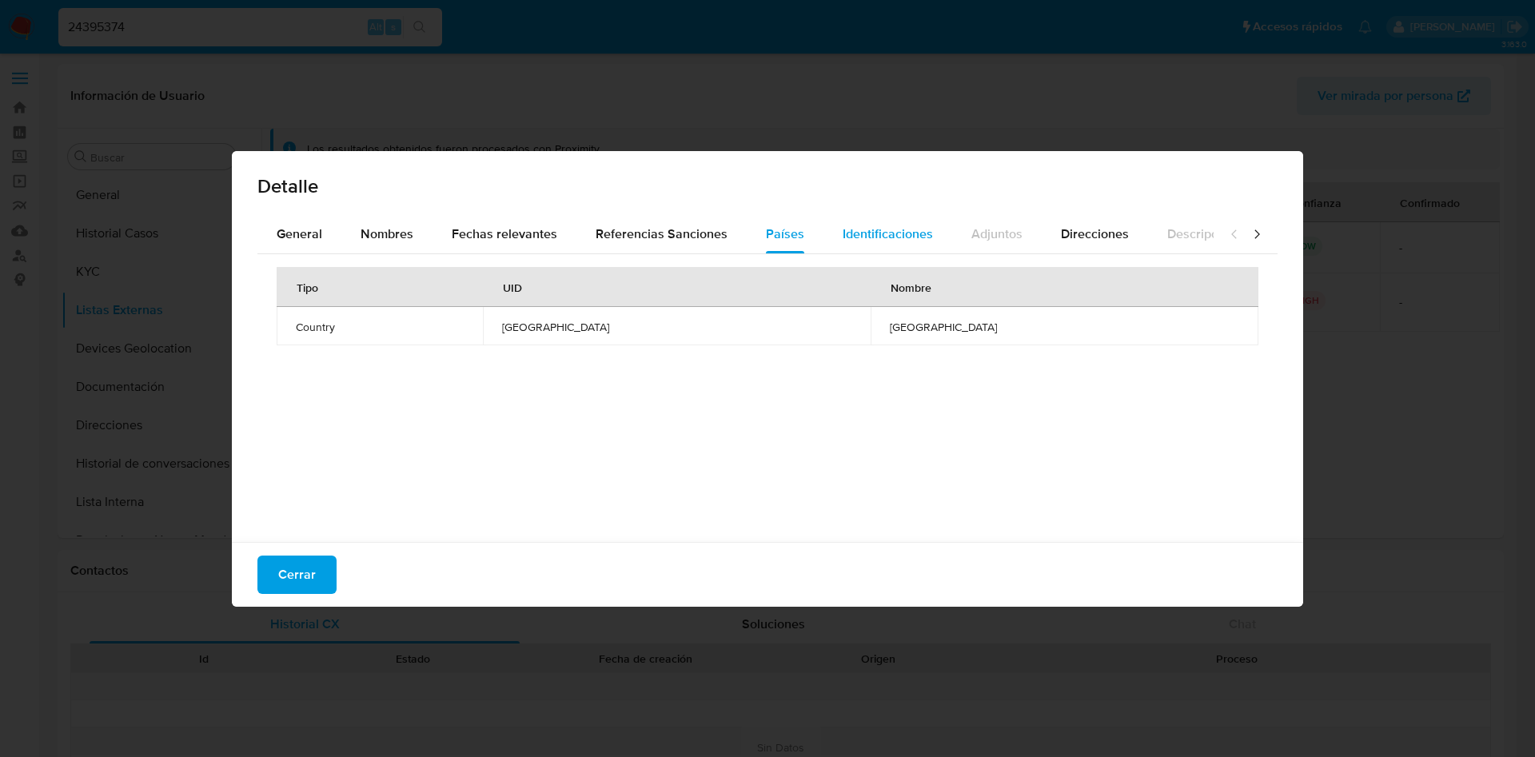
click at [856, 237] on span "Identificaciones" at bounding box center [888, 234] width 90 height 18
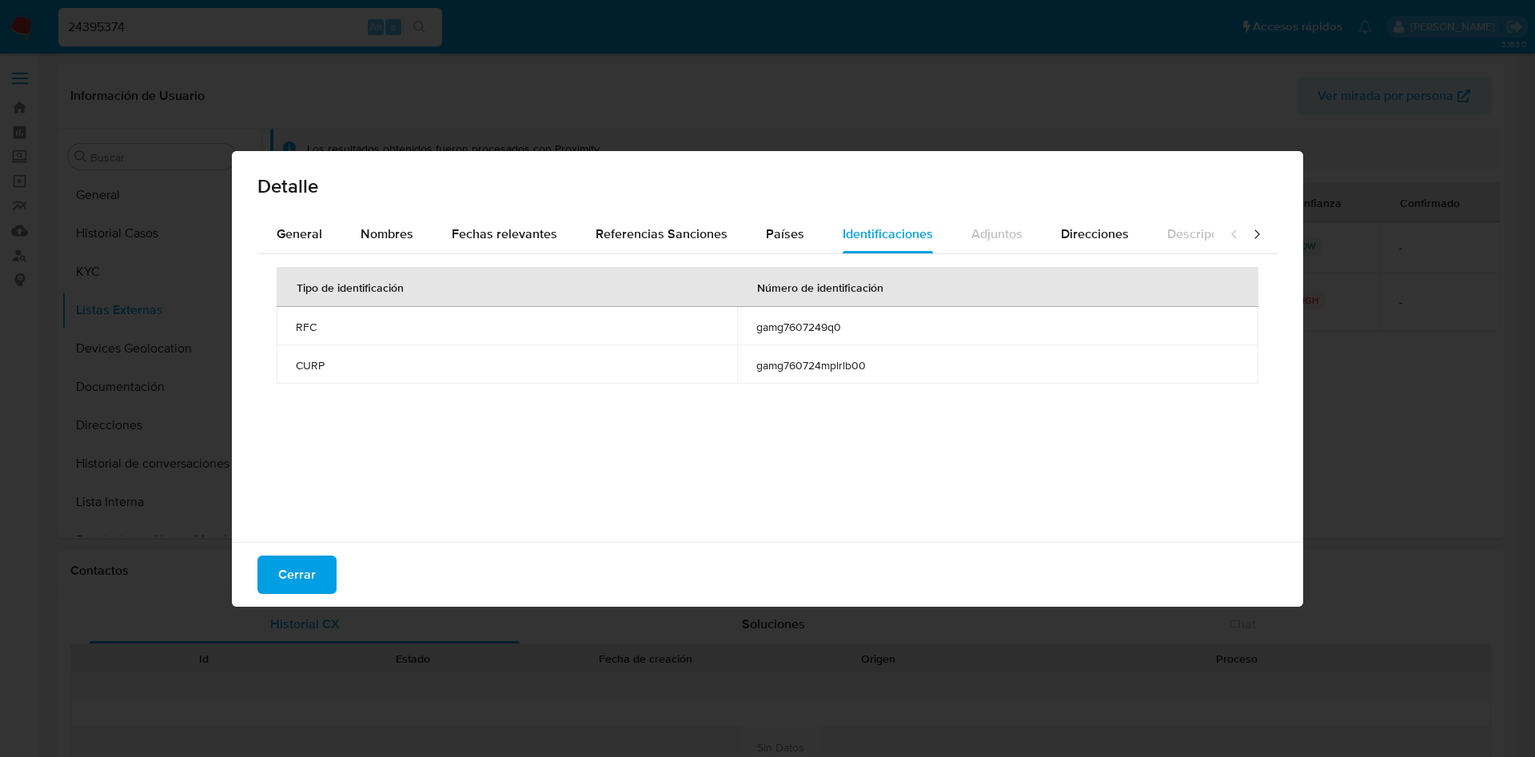
click at [298, 568] on span "Cerrar" at bounding box center [297, 574] width 38 height 35
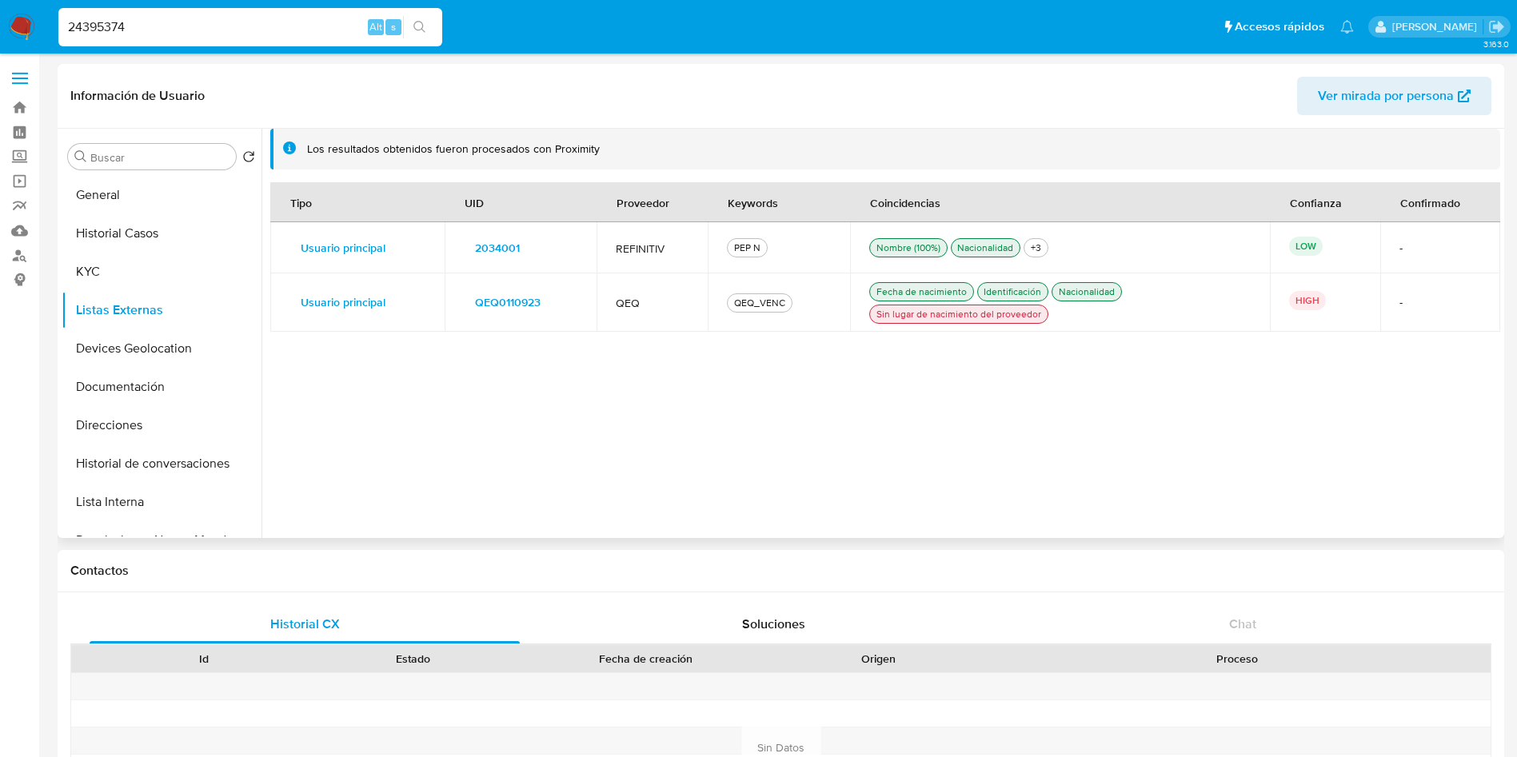
click at [506, 242] on span "2034001" at bounding box center [497, 248] width 45 height 22
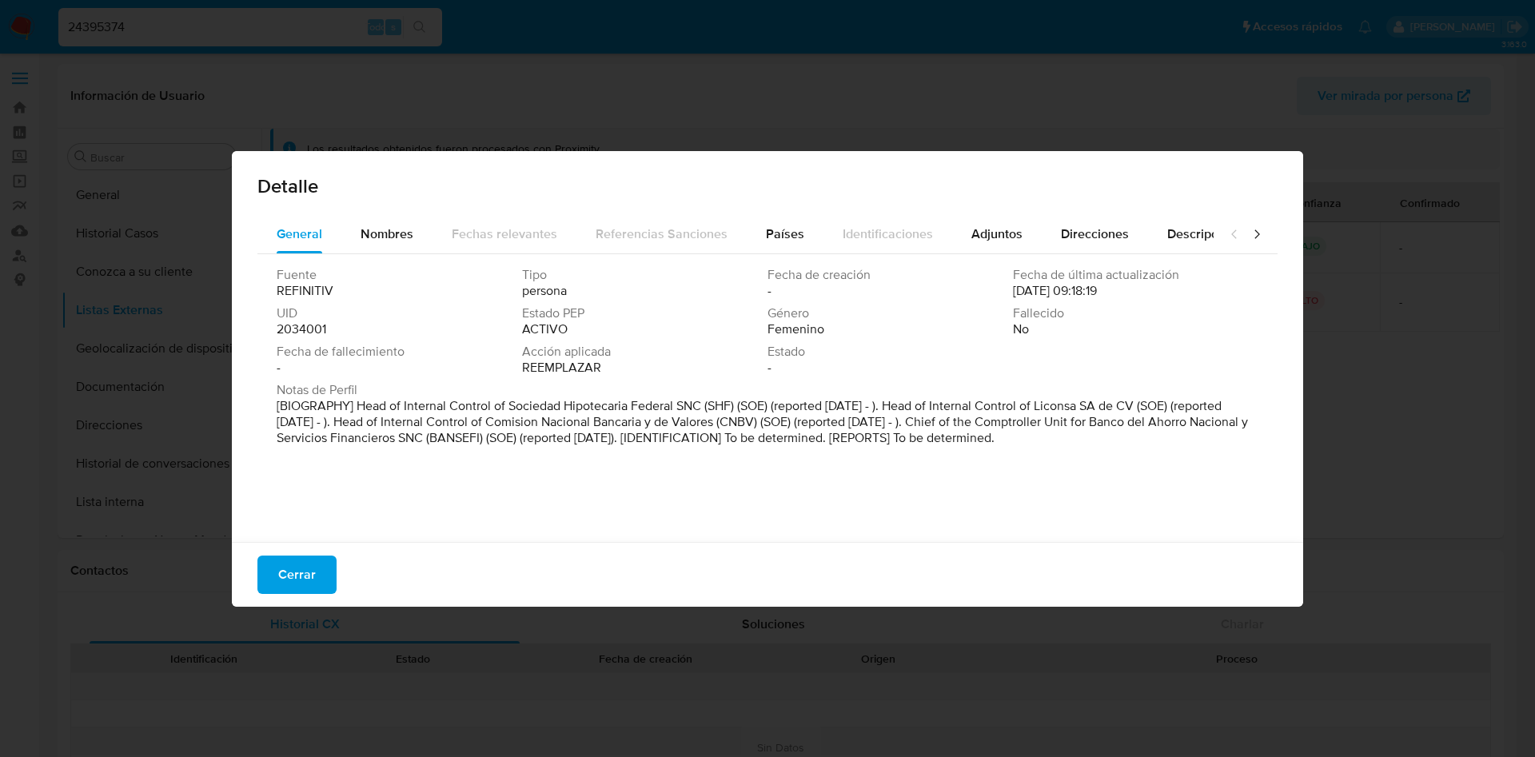
click at [1000, 465] on div "Fuente REFINITIV Tipo persona Fecha de creación - Fecha de última actualización…" at bounding box center [767, 394] width 1020 height 280
click at [290, 577] on span "Cerrar" at bounding box center [297, 574] width 38 height 35
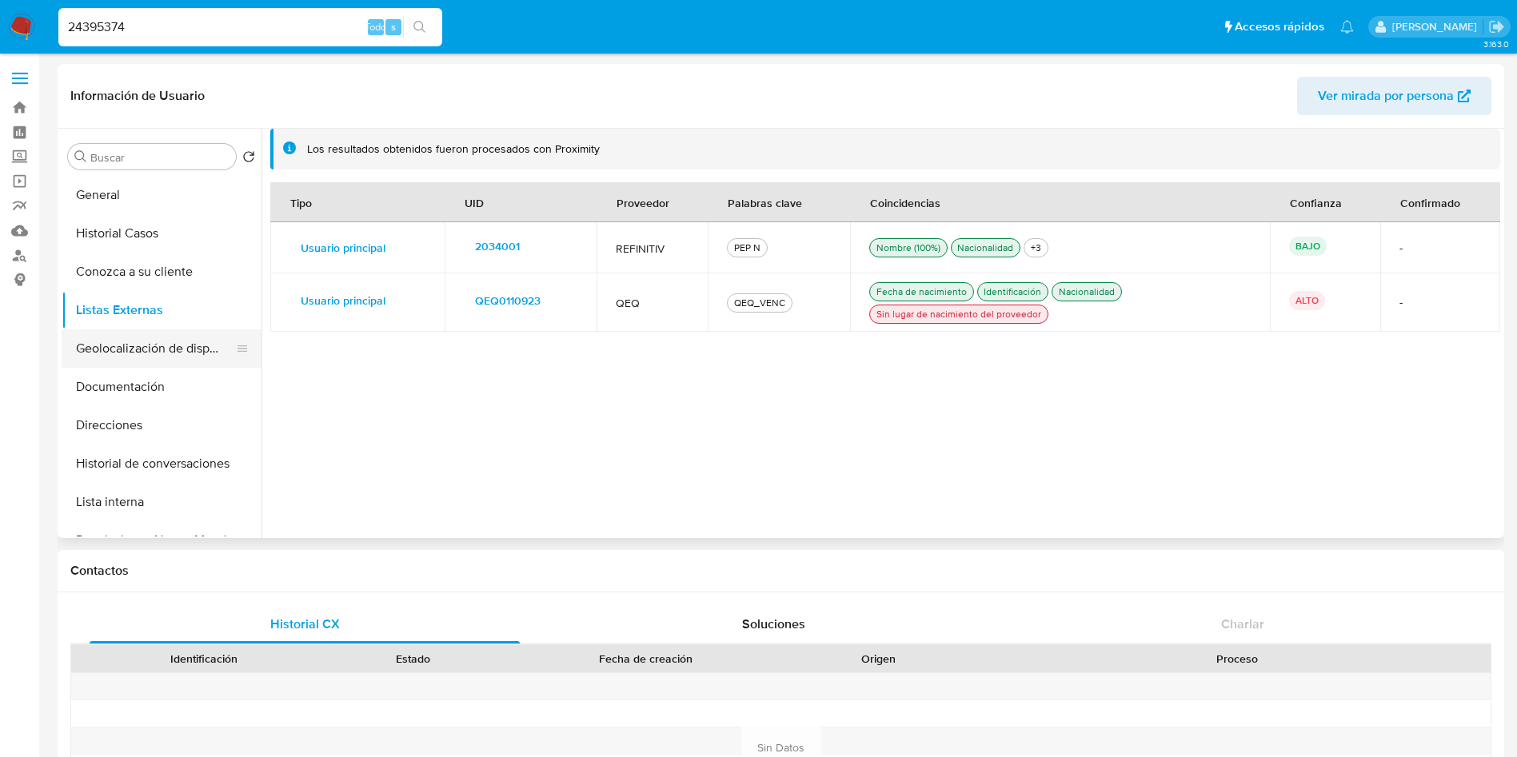
click at [144, 357] on button "Geolocalización de dispositivos" at bounding box center [155, 348] width 187 height 38
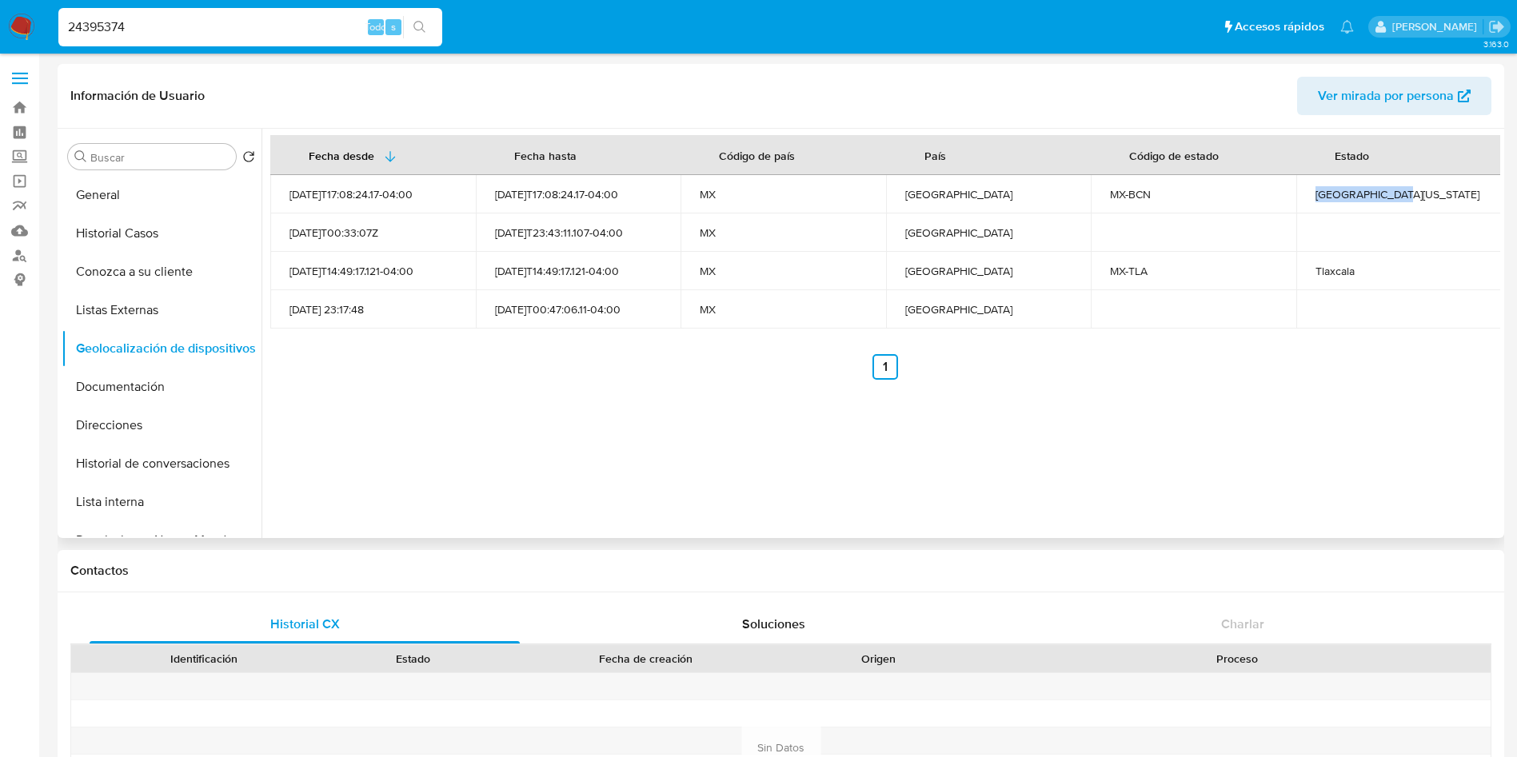
drag, startPoint x: 1422, startPoint y: 192, endPoint x: 1311, endPoint y: 190, distance: 111.2
click at [1315, 190] on div "[GEOGRAPHIC_DATA][US_STATE]" at bounding box center [1398, 194] width 167 height 14
copy font "[GEOGRAPHIC_DATA][US_STATE]"
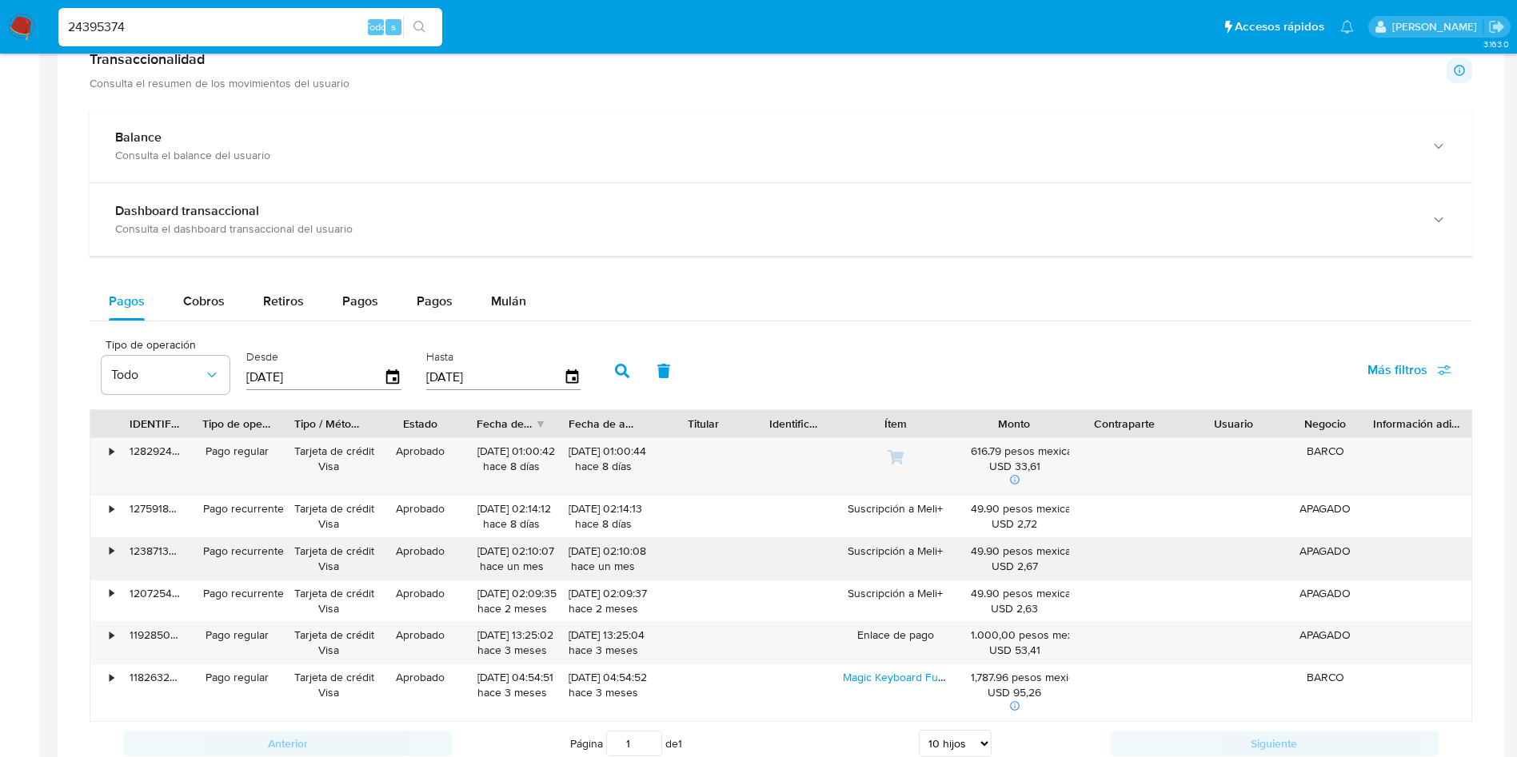
scroll to position [720, 0]
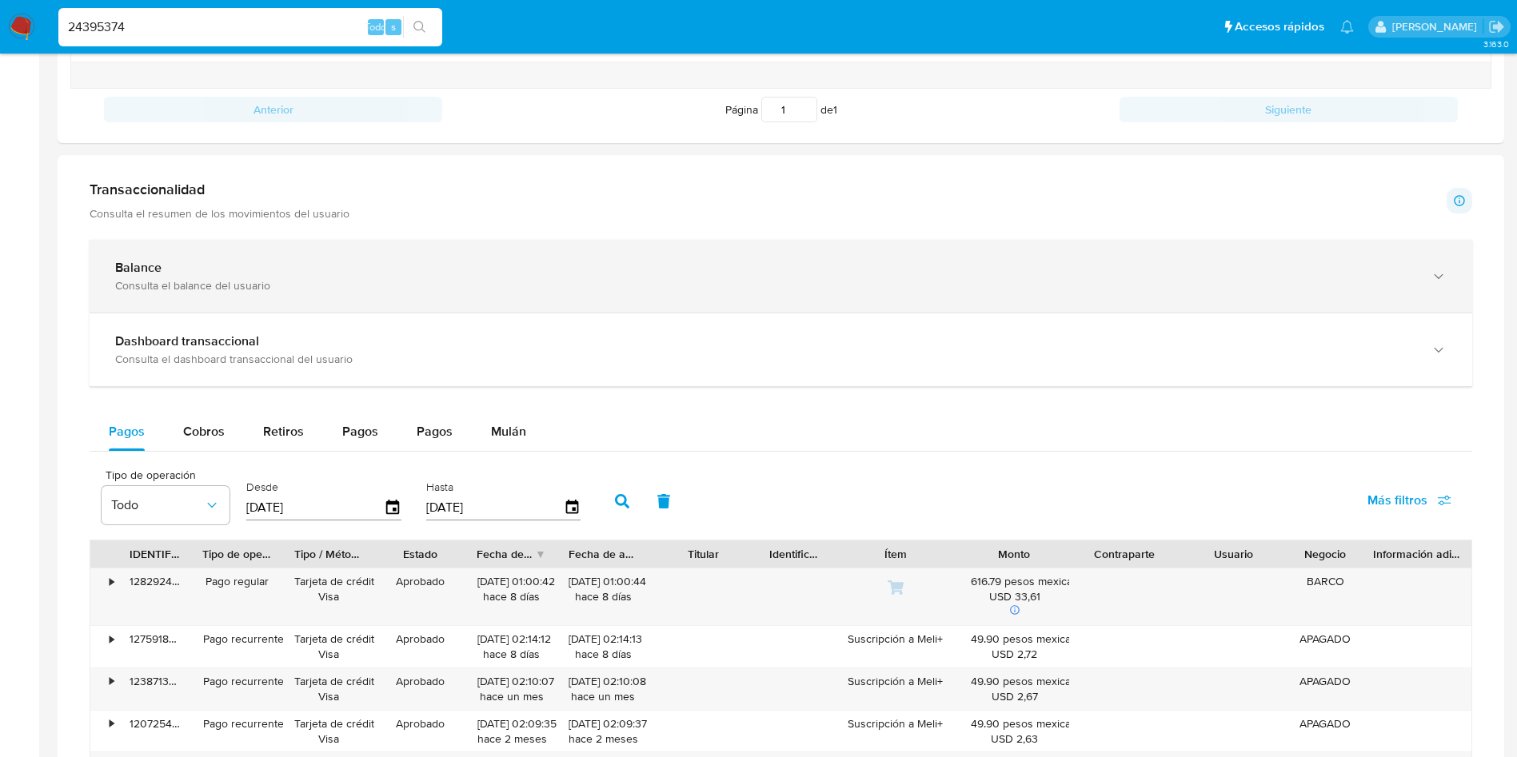
click at [322, 297] on div "Balance Consulta el balance del usuario" at bounding box center [781, 276] width 1383 height 73
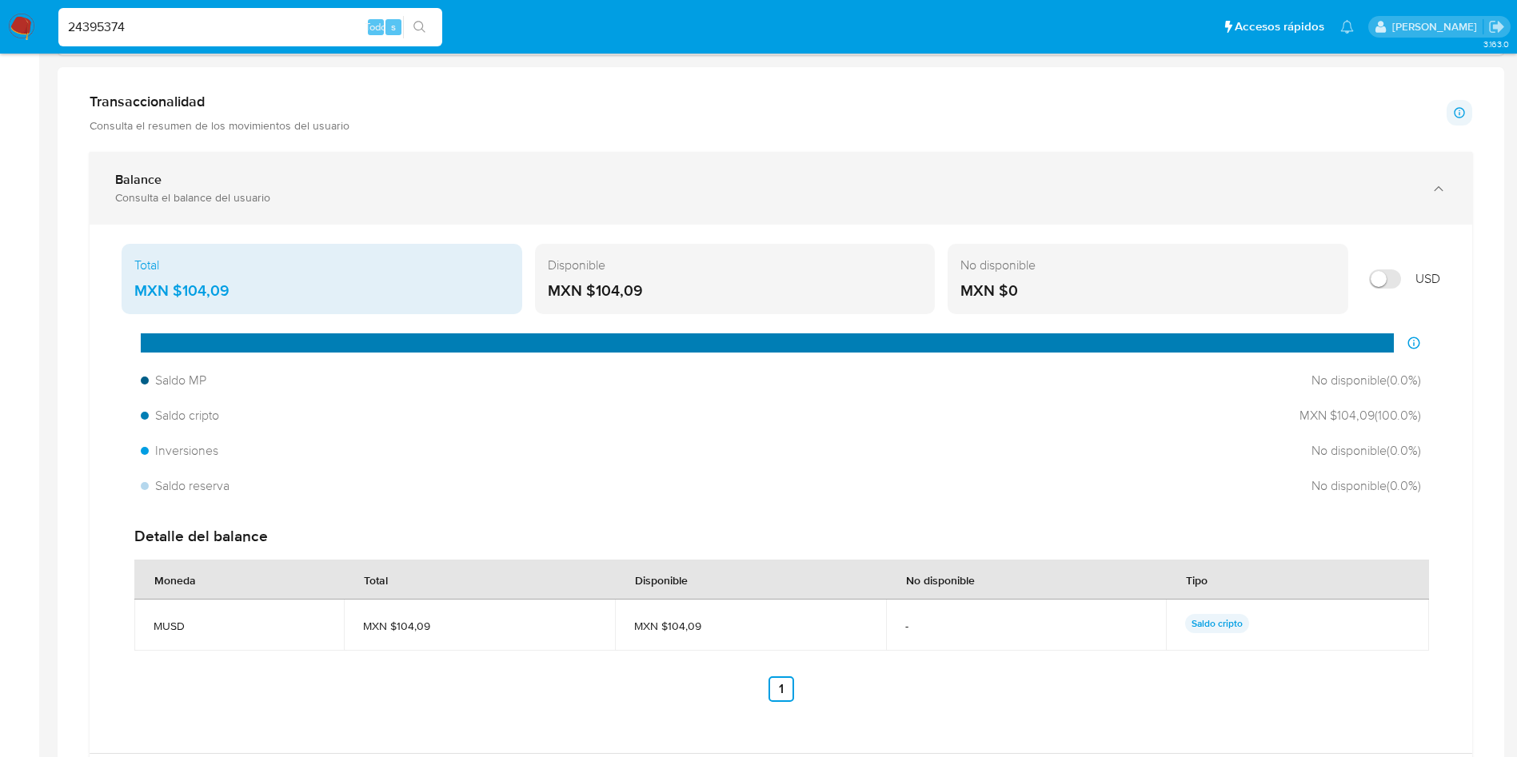
scroll to position [840, 0]
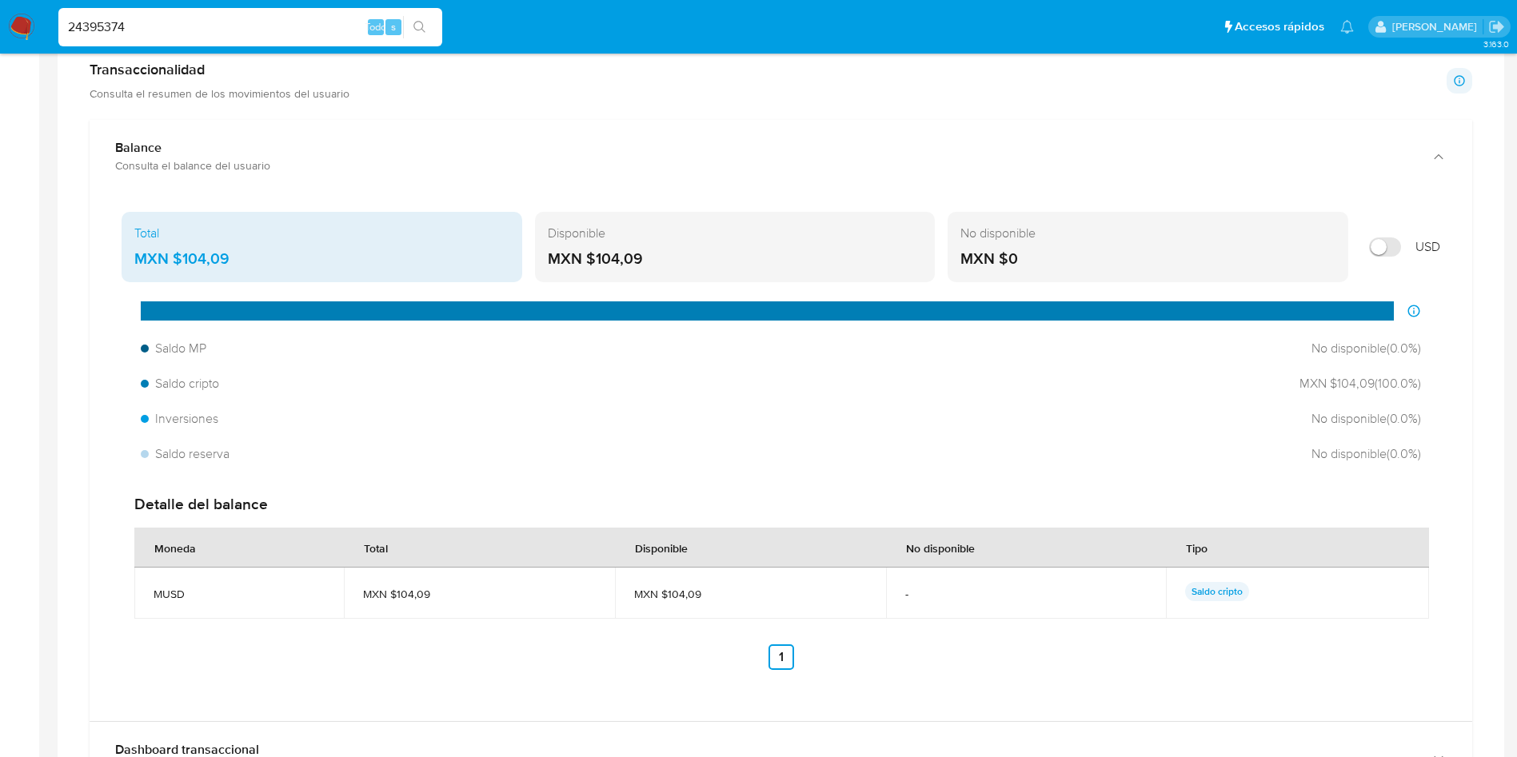
drag, startPoint x: 235, startPoint y: 257, endPoint x: 182, endPoint y: 256, distance: 52.8
click at [182, 256] on div "MXN $104,09" at bounding box center [321, 259] width 375 height 21
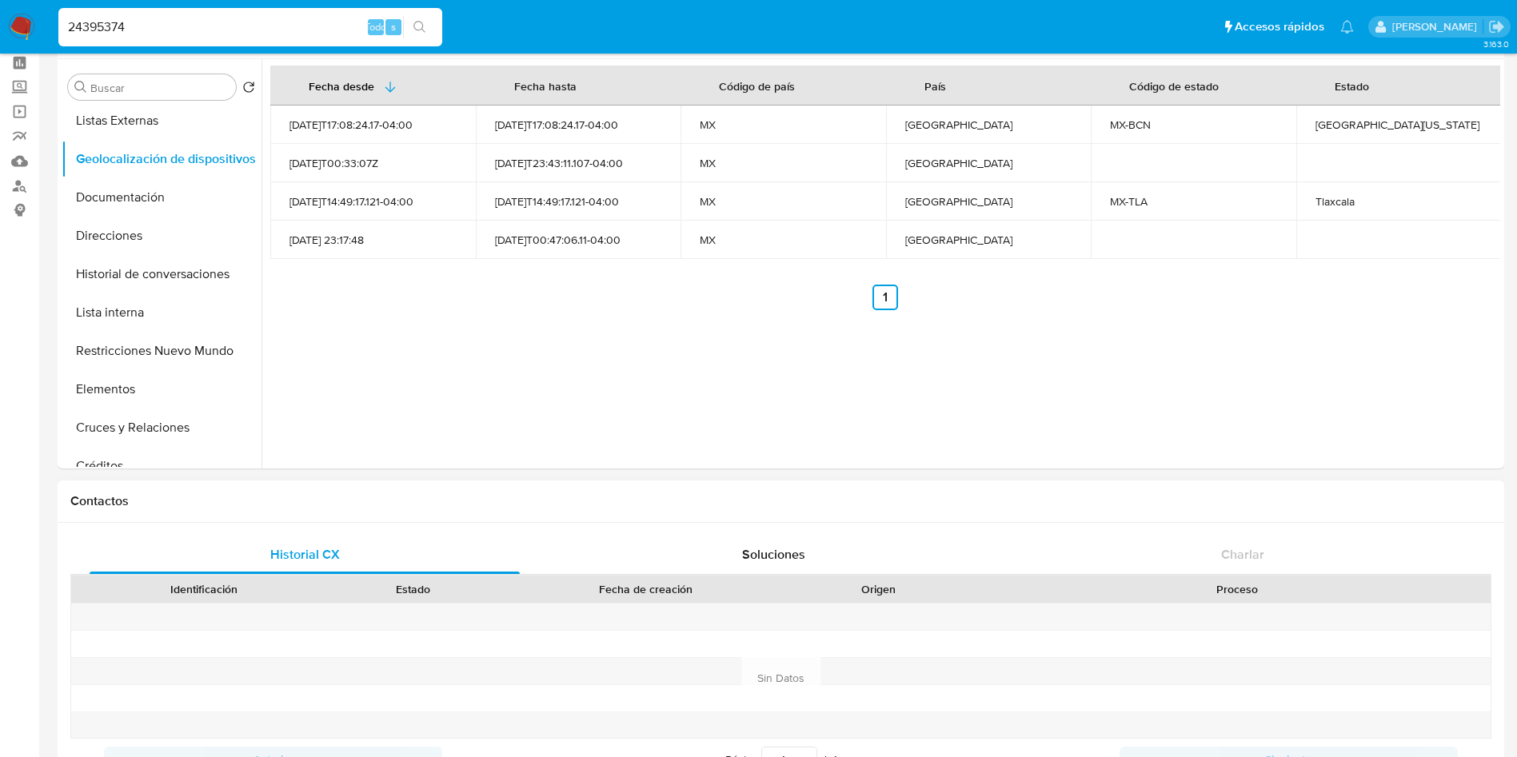
scroll to position [0, 0]
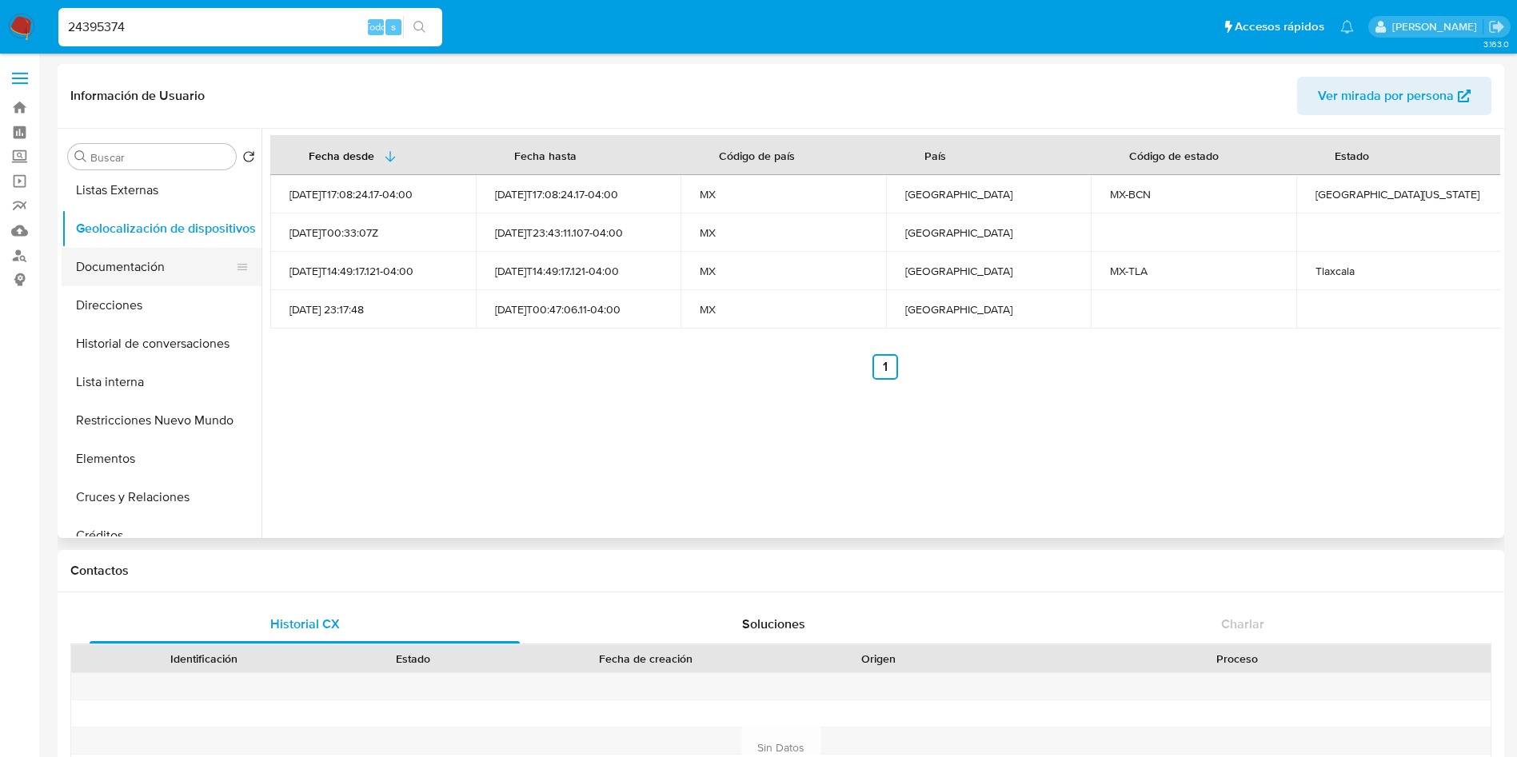
click at [115, 266] on button "Documentación" at bounding box center [155, 267] width 187 height 38
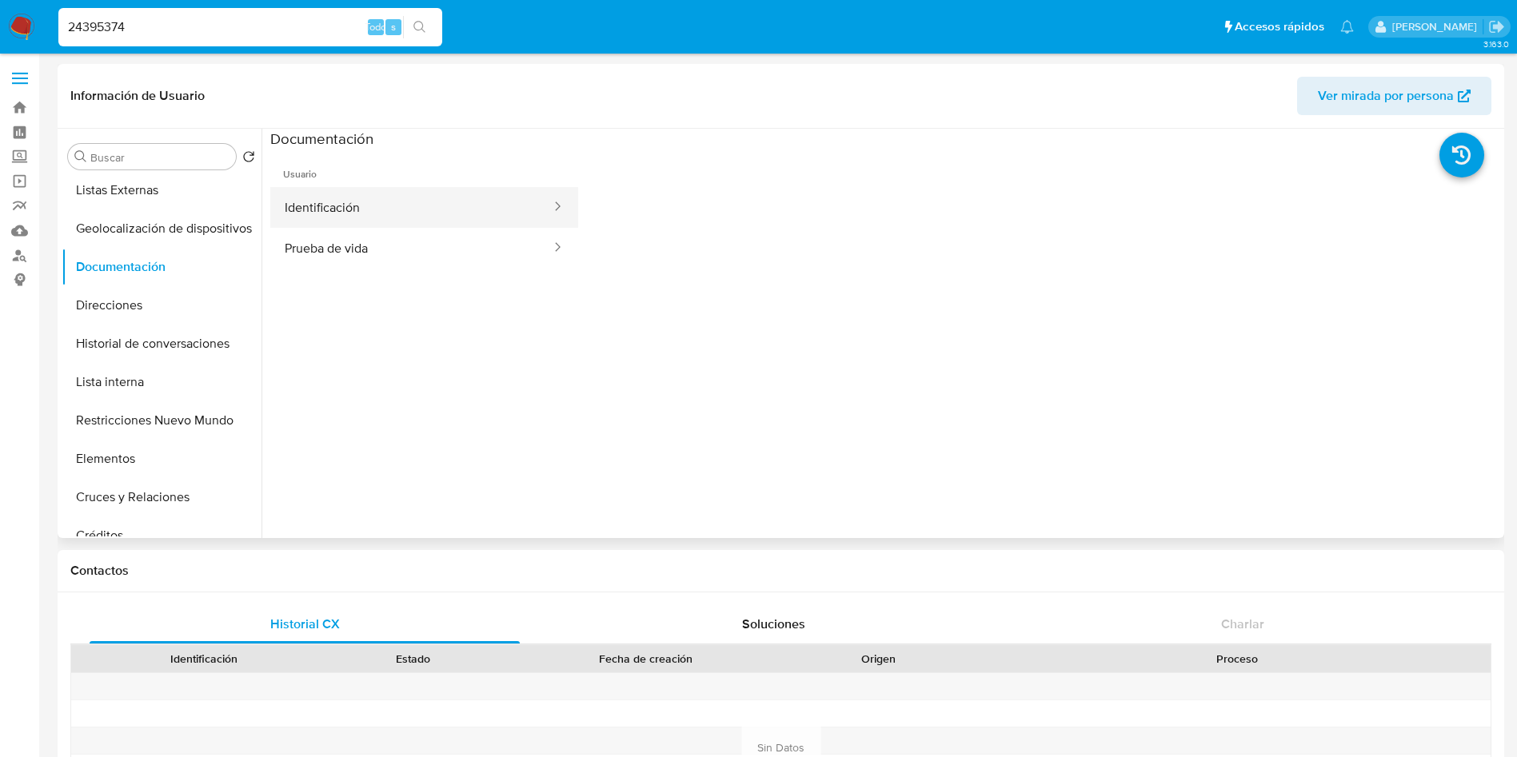
click at [397, 216] on button "Identificación" at bounding box center [411, 207] width 282 height 41
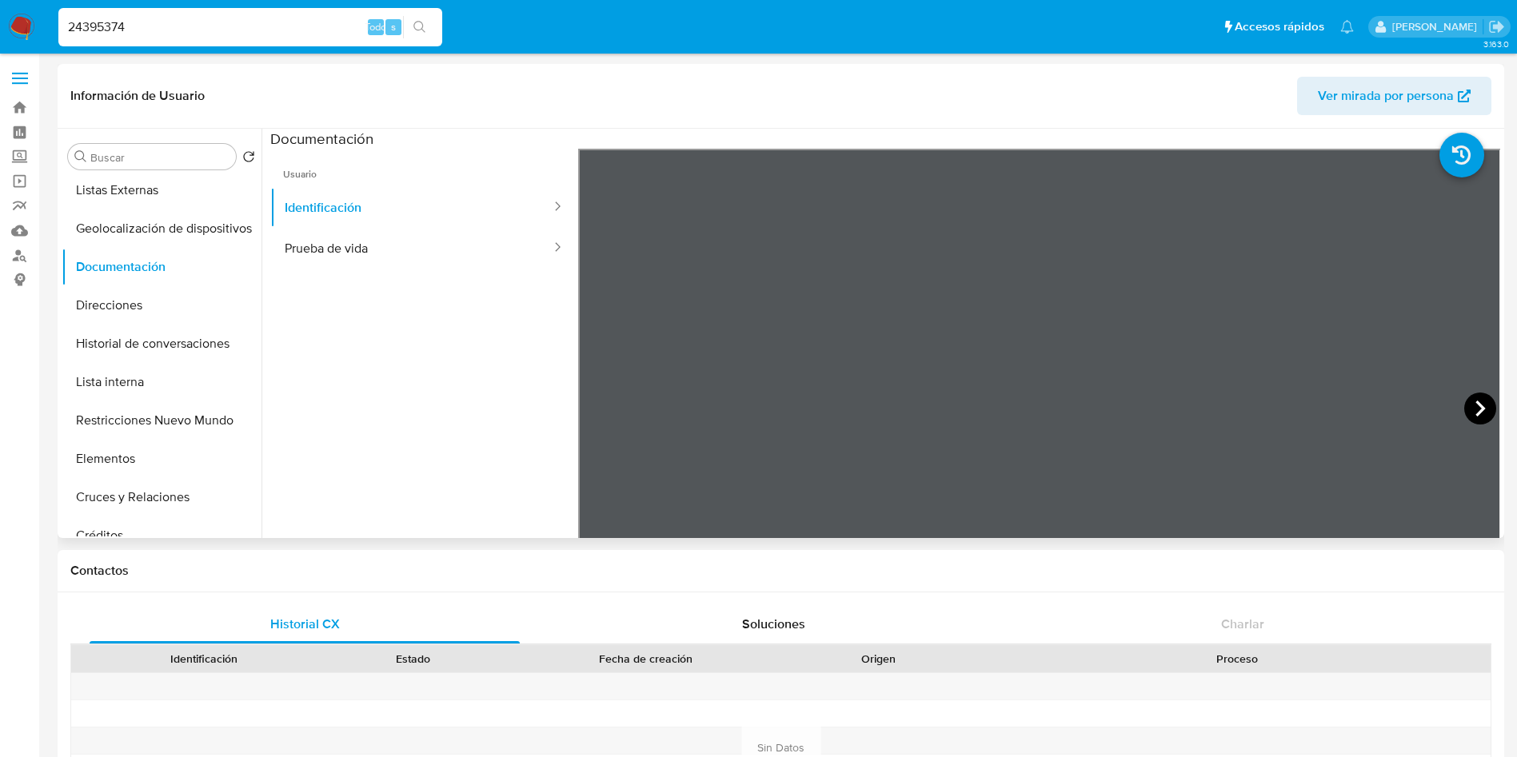
click at [1475, 408] on icon at bounding box center [1480, 409] width 32 height 32
click at [418, 253] on button "Prueba de vida" at bounding box center [411, 248] width 282 height 41
click at [126, 309] on button "Direcciones" at bounding box center [155, 305] width 187 height 38
